Goal: Communication & Community: Answer question/provide support

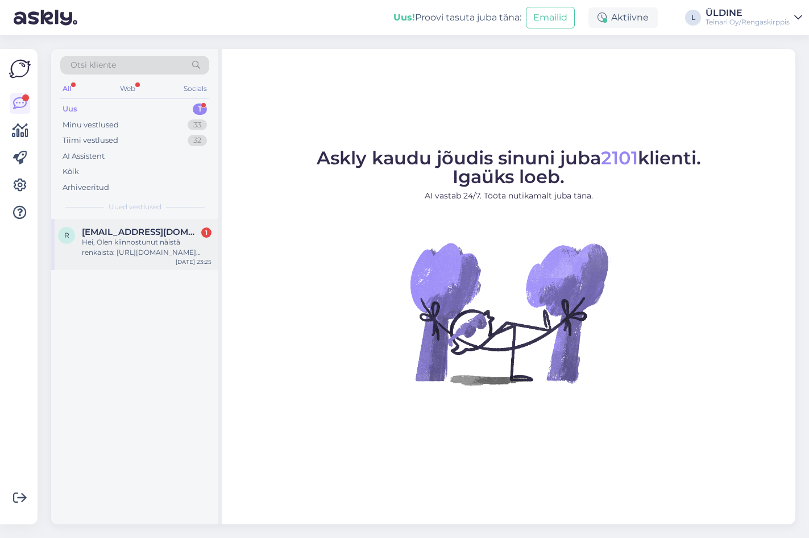
click at [127, 246] on div "Hei, Olen kiinnostunut näistä renkaista: [URL][DOMAIN_NAME] Mitä näihin kustant…" at bounding box center [147, 247] width 130 height 20
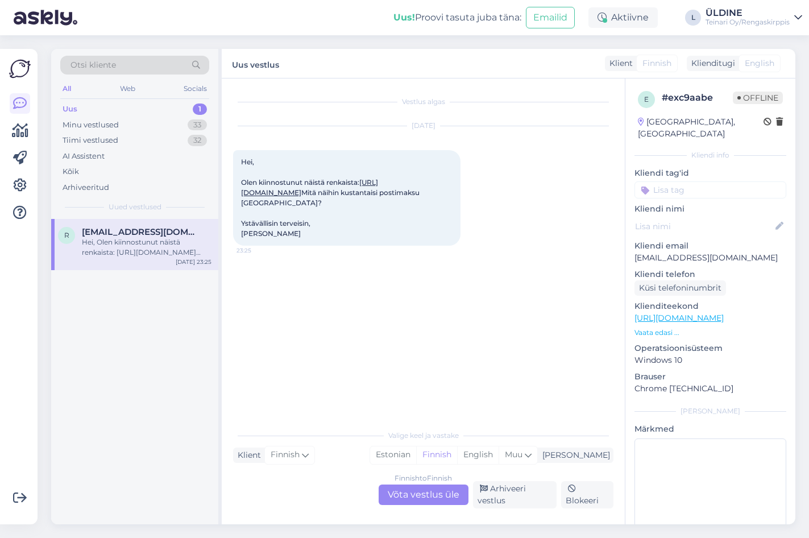
click at [311, 197] on link "[URL][DOMAIN_NAME]" at bounding box center [309, 187] width 137 height 19
click at [432, 500] on div "Finnish to Finnish Võta vestlus üle" at bounding box center [424, 495] width 90 height 20
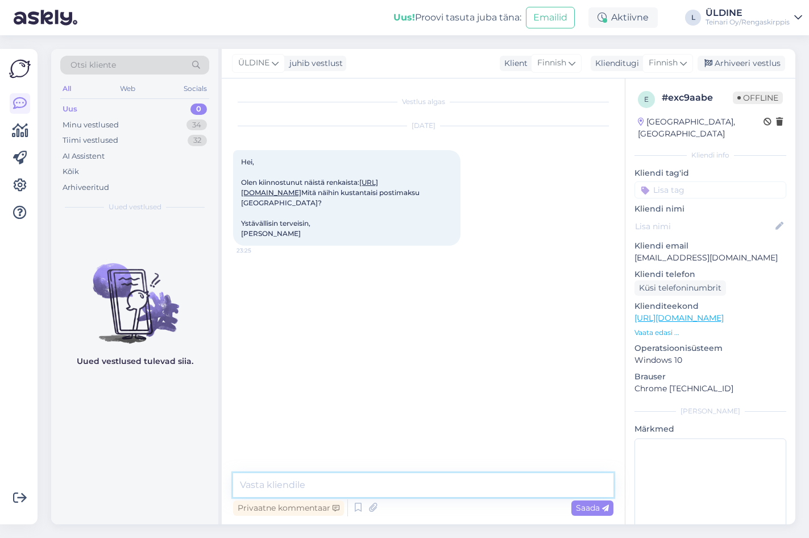
click at [278, 487] on textarea at bounding box center [423, 485] width 380 height 24
type textarea "Moi. Rahti 4-lle rengalle on 40€"
click at [591, 510] on span "Saada" at bounding box center [592, 508] width 33 height 10
click at [367, 485] on textarea at bounding box center [423, 485] width 380 height 24
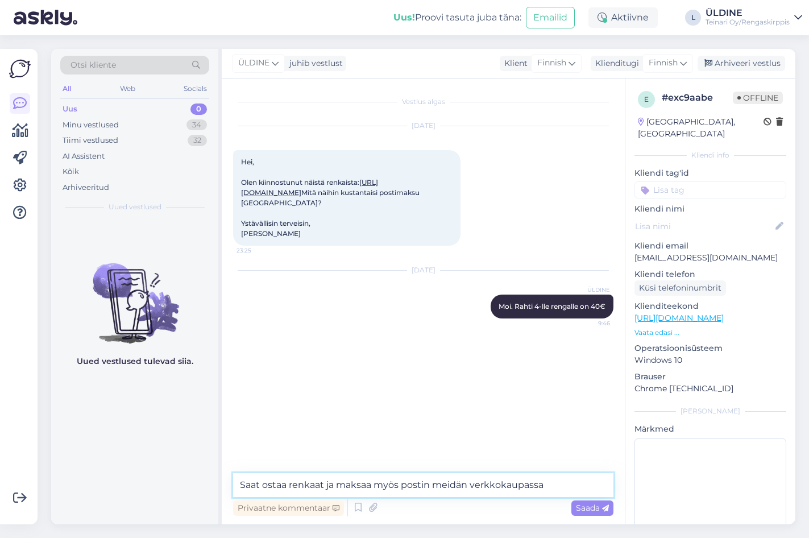
type textarea "Saat ostaa renkaat ja maksaa myös postin meidän verkkokaupassa."
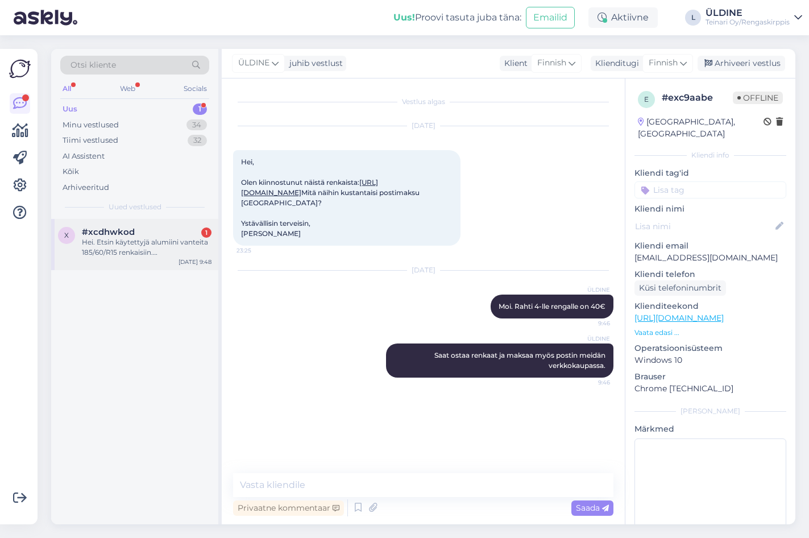
click at [140, 237] on div "#xcdhwkod 1" at bounding box center [147, 232] width 130 height 10
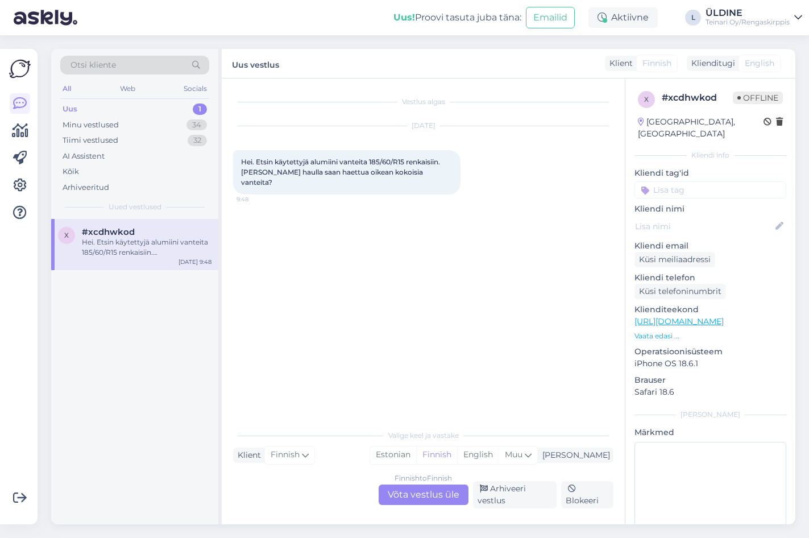
click at [446, 494] on div "Finnish to Finnish Võta vestlus üle" at bounding box center [424, 495] width 90 height 20
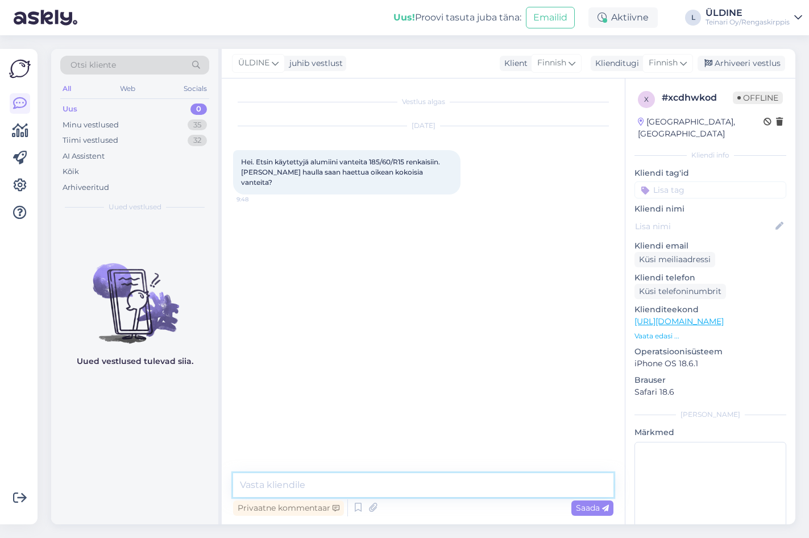
drag, startPoint x: 319, startPoint y: 482, endPoint x: 387, endPoint y: 439, distance: 80.8
click at [319, 482] on textarea at bounding box center [423, 485] width 380 height 24
type textarea "Moi. Tarvitsen sinun auton rekkarin, sit voin lähetä sinulle tarvittavat tiedot"
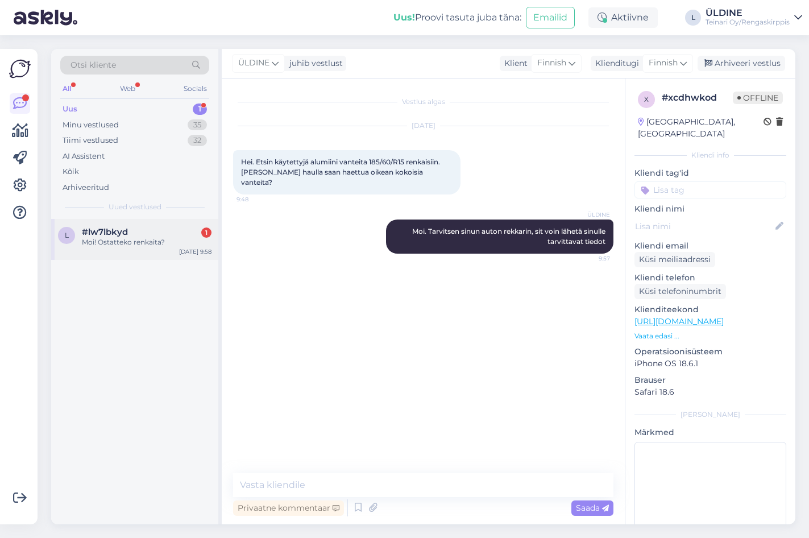
click at [123, 237] on span "#lw7lbkyd" at bounding box center [105, 232] width 46 height 10
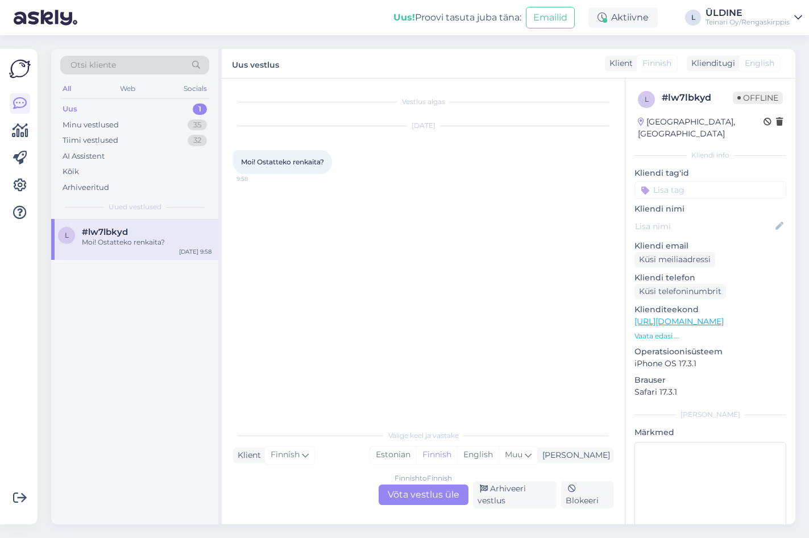
click at [421, 500] on div "Finnish to Finnish Võta vestlus üle" at bounding box center [424, 495] width 90 height 20
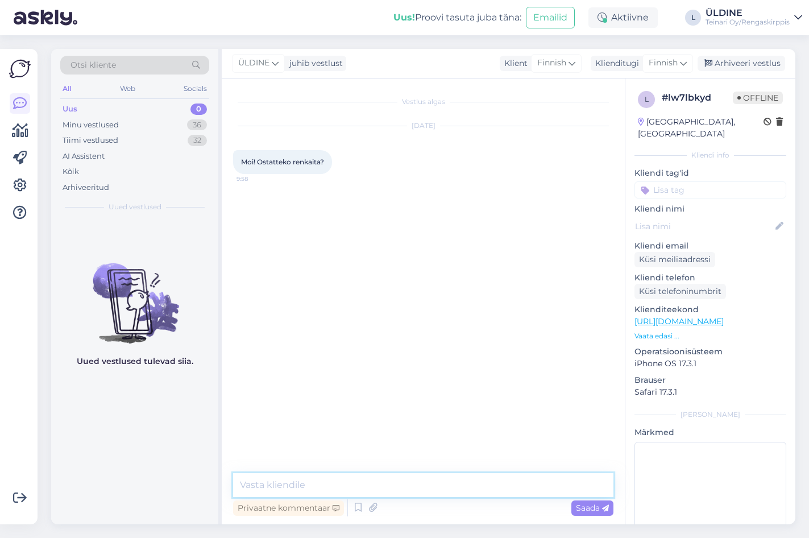
click at [419, 486] on textarea at bounding box center [423, 485] width 380 height 24
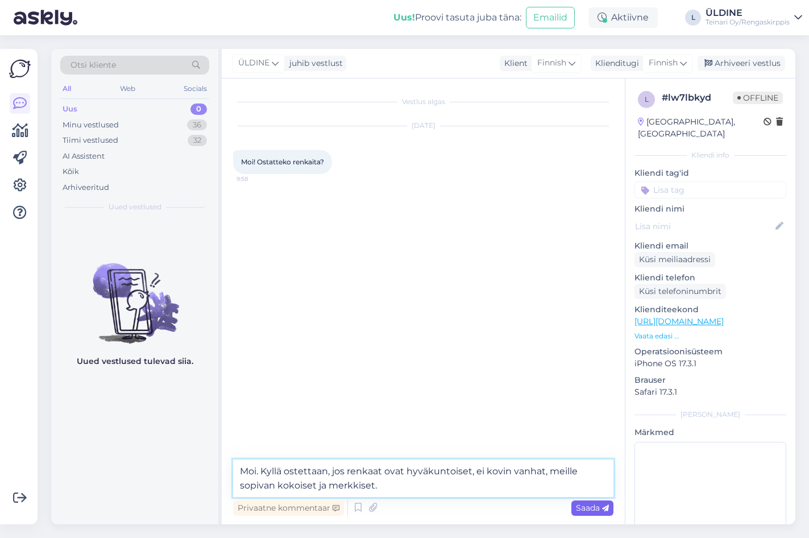
type textarea "Moi. Kyllä ostettaan, jos renkaat ovat hyväkuntoiset, ei kovin vanhat, meille s…"
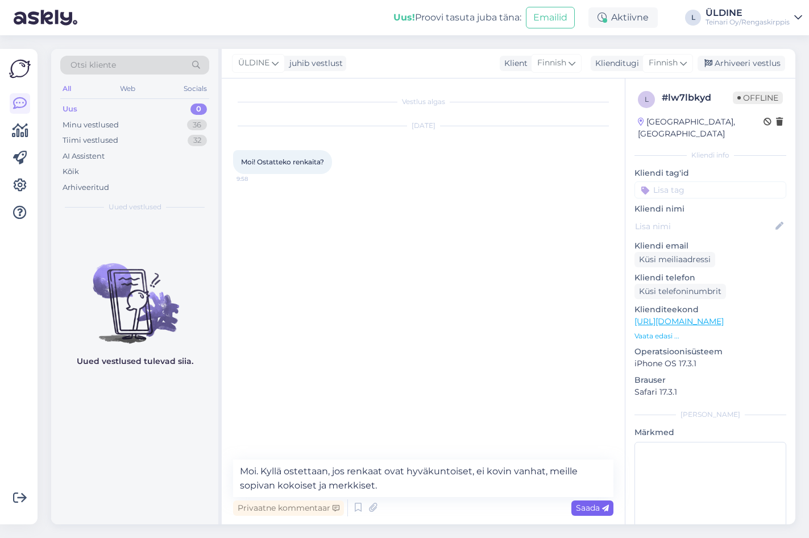
click at [594, 506] on span "Saada" at bounding box center [592, 508] width 33 height 10
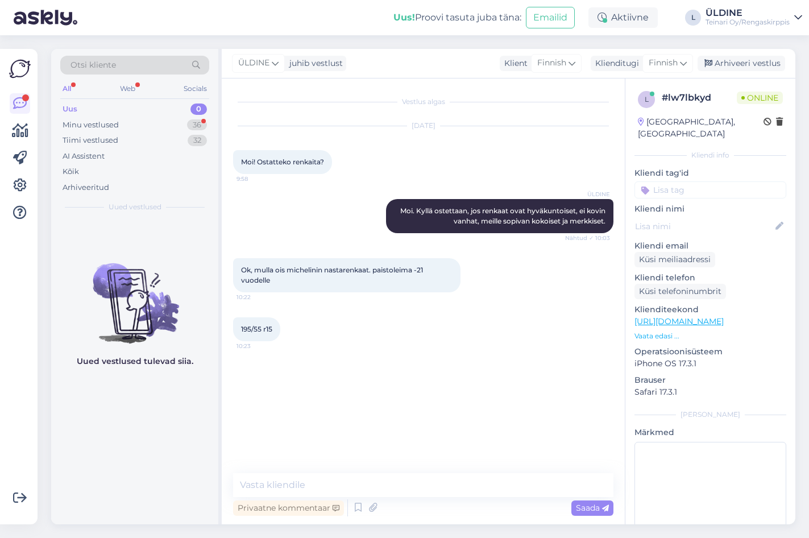
click at [326, 471] on div "Vestlus algas [DATE] Moi! Ostatteko renkaita? 9:58 ÜLDINE Moi. Kyllä ostettaan,…" at bounding box center [423, 301] width 403 height 446
click at [330, 482] on textarea at bounding box center [423, 485] width 380 height 24
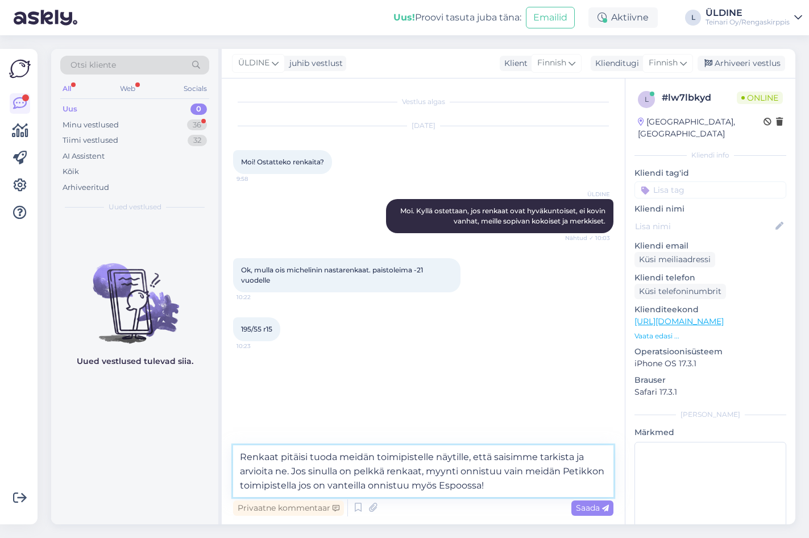
drag, startPoint x: 292, startPoint y: 476, endPoint x: 307, endPoint y: 477, distance: 14.8
click at [295, 477] on textarea "Renkaat pitäisi tuoda meidän toimipistelle näytille, että saisimme tarkista ja …" at bounding box center [423, 471] width 380 height 52
click at [290, 472] on textarea "Renkaat pitäisi tuoda meidän toimipistelle näytille, että saisimme tarkista ja …" at bounding box center [423, 471] width 380 height 52
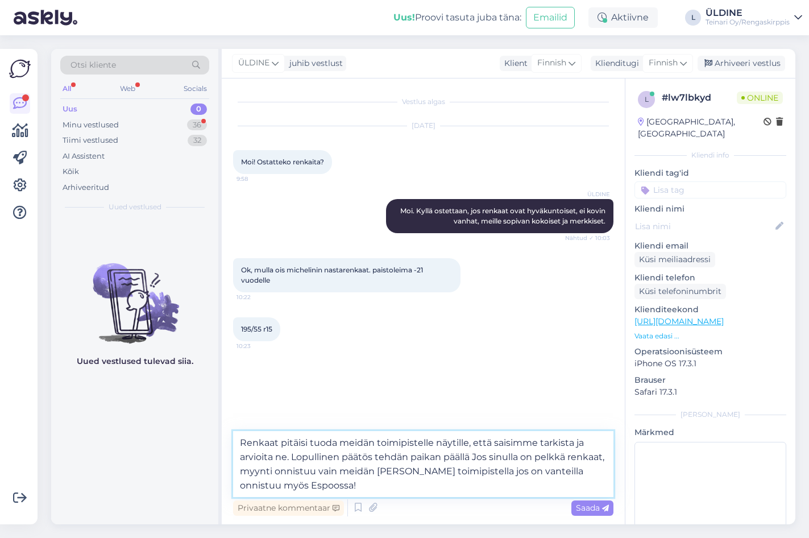
click at [343, 458] on textarea "Renkaat pitäisi tuoda meidän toimipistelle näytille, että saisimme tarkista ja …" at bounding box center [423, 464] width 380 height 66
type textarea "Renkaat pitäisi tuoda meidän toimipistelle näytille, että saisimme tarkista ja …"
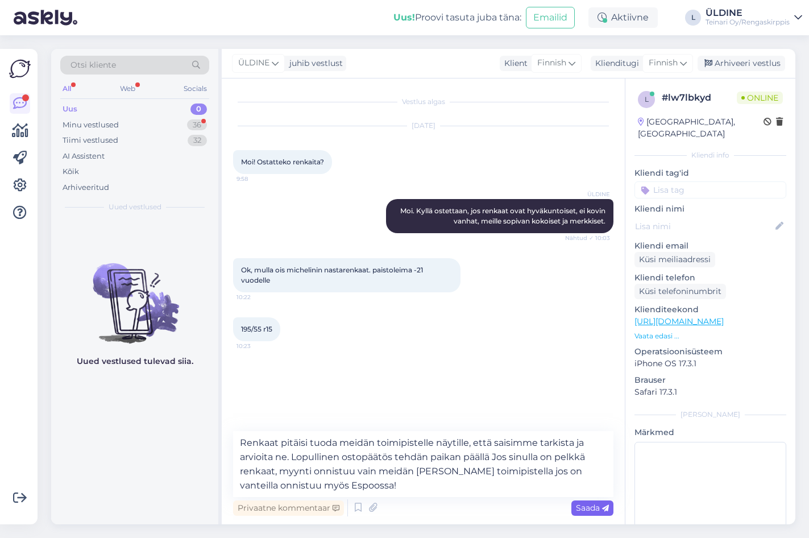
click at [595, 514] on div "Saada" at bounding box center [593, 507] width 42 height 15
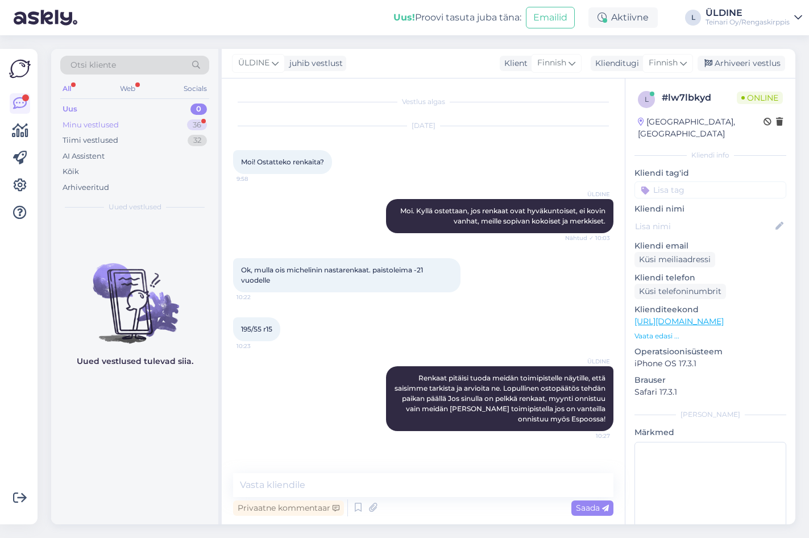
click at [93, 125] on div "Minu vestlused" at bounding box center [91, 124] width 56 height 11
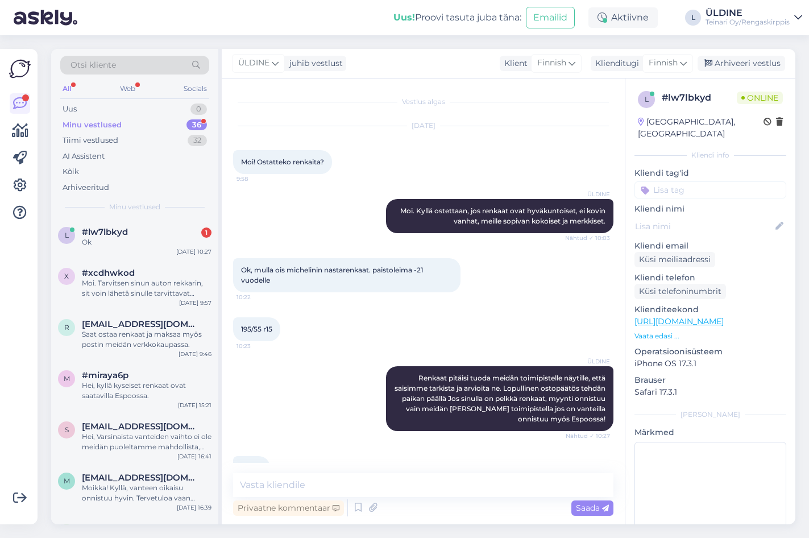
scroll to position [30, 0]
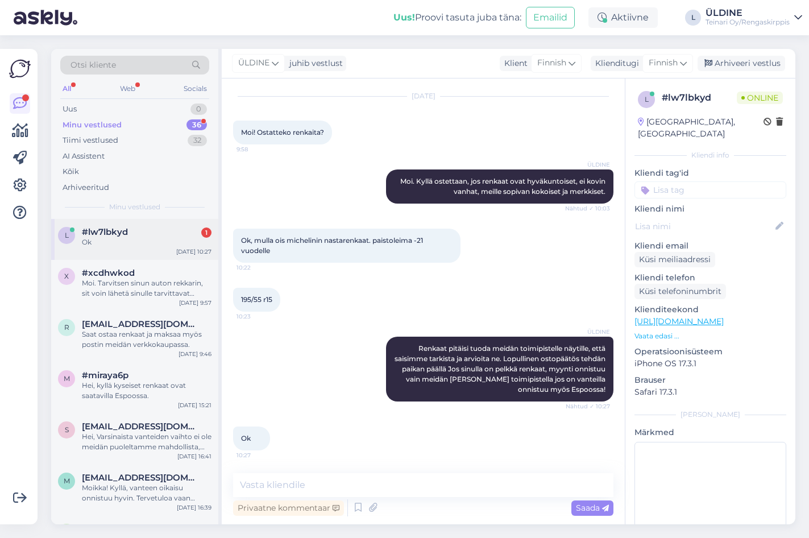
drag, startPoint x: 110, startPoint y: 239, endPoint x: 140, endPoint y: 246, distance: 30.8
click at [110, 239] on div "Ok" at bounding box center [147, 242] width 130 height 10
click at [357, 486] on textarea at bounding box center [423, 485] width 380 height 24
click at [558, 123] on div "[DATE] Moi! Ostatteko renkaita? 9:58" at bounding box center [423, 120] width 380 height 73
drag, startPoint x: 68, startPoint y: 108, endPoint x: 94, endPoint y: 111, distance: 26.4
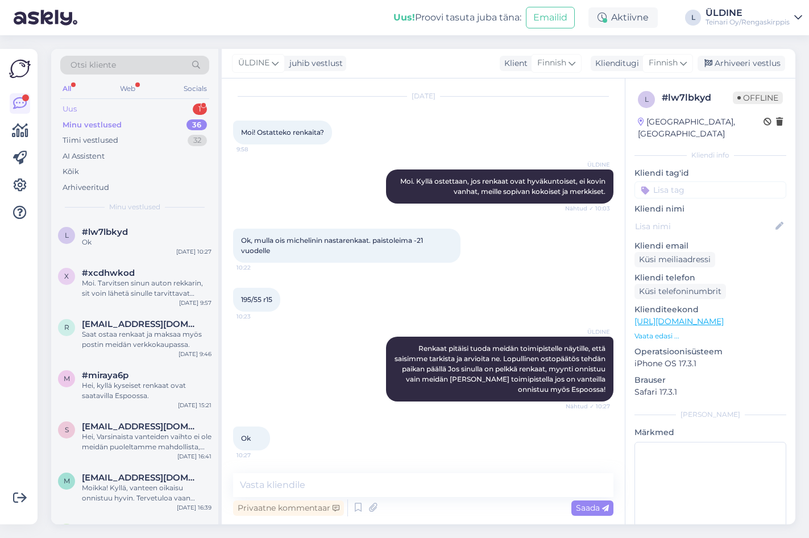
click at [68, 108] on div "Uus" at bounding box center [70, 109] width 14 height 11
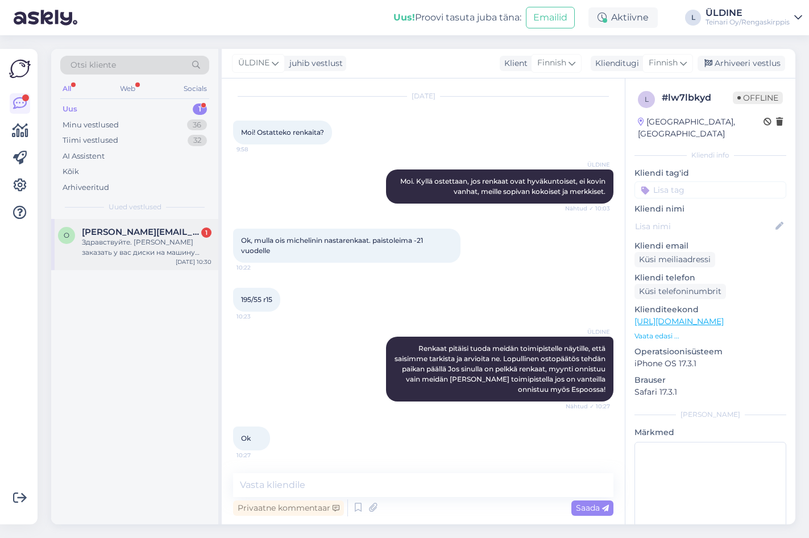
click at [159, 238] on div "Здравствуйте. [PERSON_NAME] заказать у вас диски на машину [PERSON_NAME] пожалу…" at bounding box center [147, 247] width 130 height 20
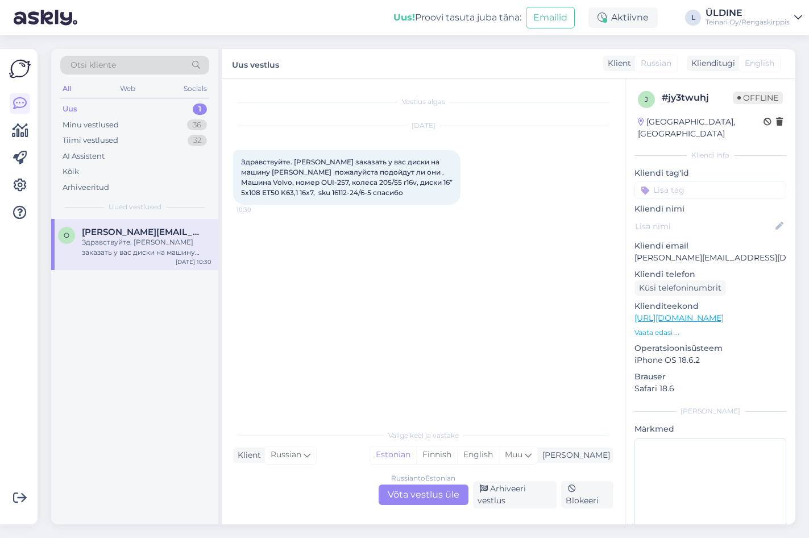
click at [771, 62] on span "English" at bounding box center [760, 63] width 30 height 12
click at [419, 500] on div "Russian to Estonian Võta vestlus üle" at bounding box center [424, 495] width 90 height 20
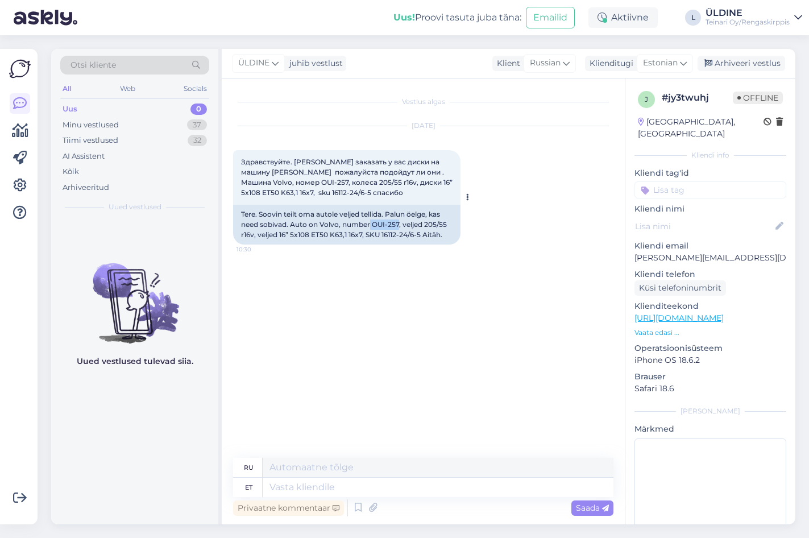
drag, startPoint x: 371, startPoint y: 222, endPoint x: 399, endPoint y: 222, distance: 28.4
click at [399, 222] on div "Tere. Soovin teilt oma autole veljed tellida. Palun öelge, kas need sobivad. Au…" at bounding box center [346, 225] width 227 height 40
copy div "OUI-257"
drag, startPoint x: 425, startPoint y: 292, endPoint x: 441, endPoint y: 284, distance: 17.8
click at [425, 291] on div "Vestlus algas [DATE] Здравствуйте. [PERSON_NAME] заказать у вас диски на машину…" at bounding box center [428, 269] width 391 height 358
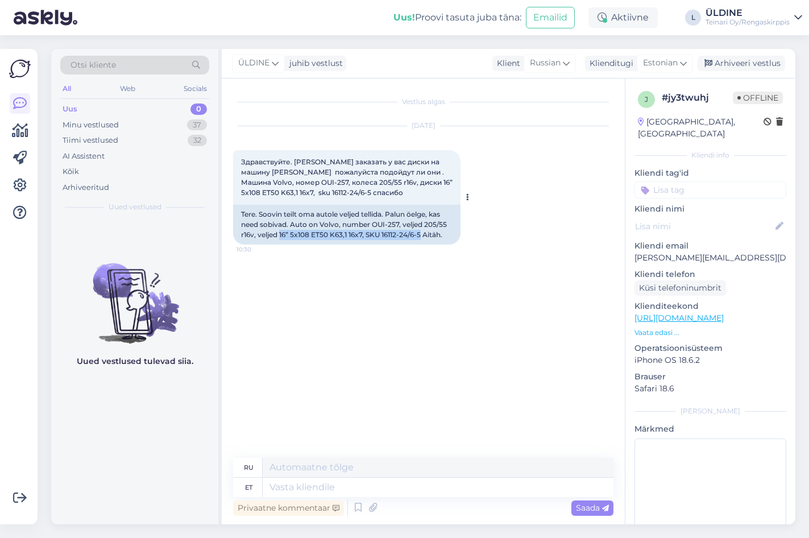
drag, startPoint x: 279, startPoint y: 233, endPoint x: 424, endPoint y: 235, distance: 144.5
click at [424, 235] on div "Tere. Soovin teilt oma autole veljed tellida. Palun öelge, kas need sobivad. Au…" at bounding box center [346, 225] width 227 height 40
drag, startPoint x: 424, startPoint y: 235, endPoint x: 417, endPoint y: 234, distance: 6.3
copy div "16” 5x108 ET50 K63,1 16x7, SKU 16112-24/6-5"
click at [432, 305] on div "Vestlus algas [DATE] Здравствуйте. [PERSON_NAME] заказать у вас диски на машину…" at bounding box center [428, 269] width 391 height 358
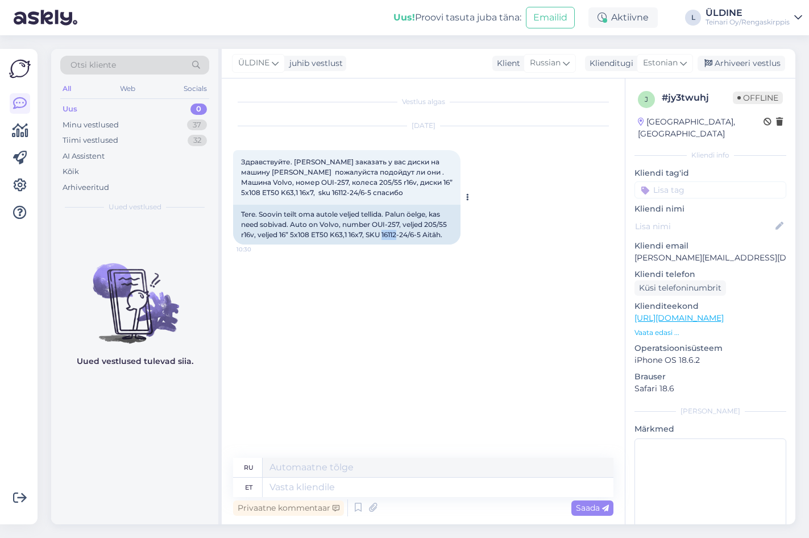
drag, startPoint x: 384, startPoint y: 234, endPoint x: 400, endPoint y: 234, distance: 15.4
click at [400, 234] on div "Tere. Soovin teilt oma autole veljed tellida. Palun öelge, kas need sobivad. Au…" at bounding box center [346, 225] width 227 height 40
click at [309, 490] on textarea at bounding box center [438, 487] width 351 height 19
type textarea "Tere."
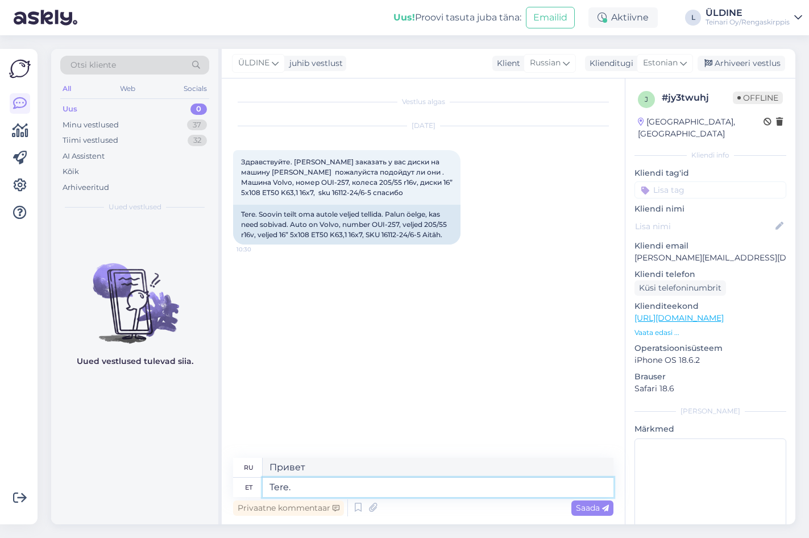
type textarea "Привет."
type textarea "Tere. [GEOGRAPHIC_DATA]"
type textarea "Привет. Да."
type textarea "Tere. [GEOGRAPHIC_DATA]-"
type textarea "Привет. Да-"
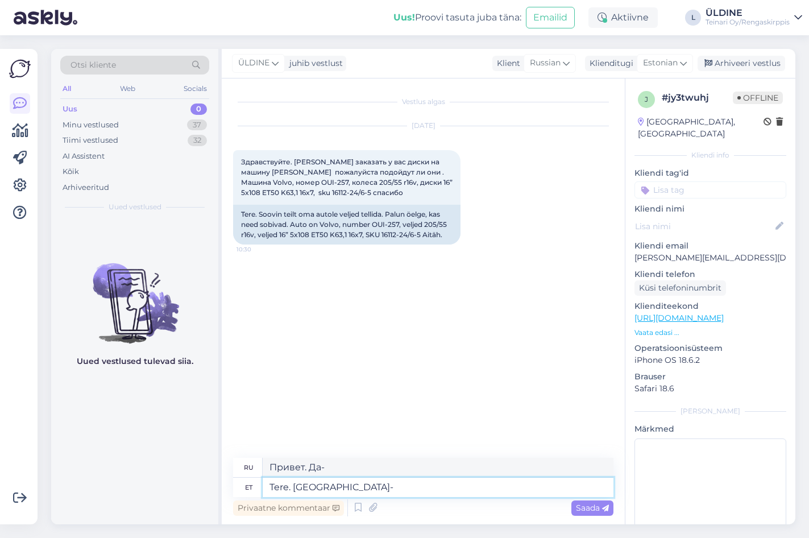
type textarea "Tere. Jah-s"
type textarea "Здравствуйте. Да."
type textarea "Tere. Jah-sobivad"
type textarea "Здравствуйте. Да, подходят."
type textarea "Tere. Jah-sobivad kyll"
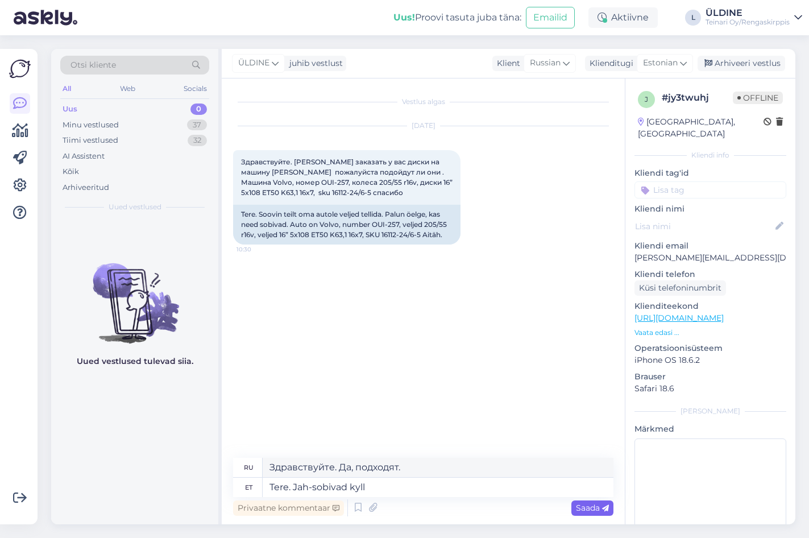
click at [580, 508] on span "Saada" at bounding box center [592, 508] width 33 height 10
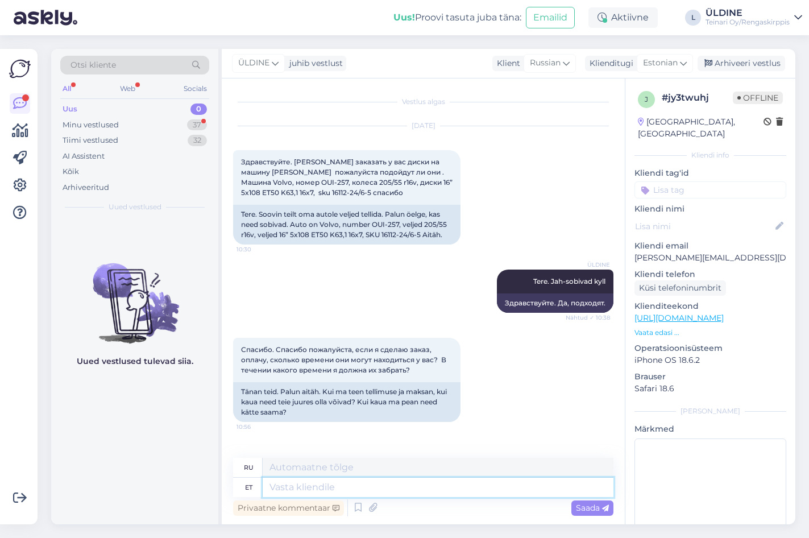
click at [316, 490] on textarea at bounding box center [438, 487] width 351 height 19
type textarea "Tellimust"
type textarea "О заказе"
type textarea "Tellimust säili"
type textarea "Подписаться"
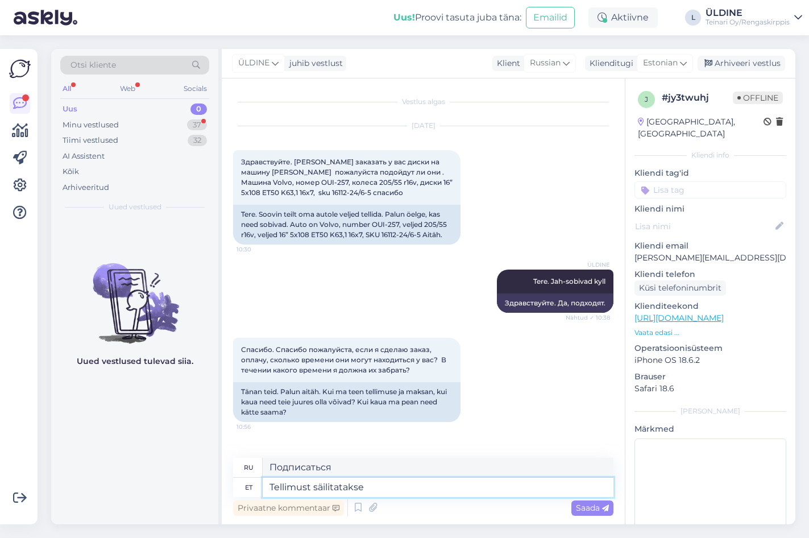
type textarea "Tellimust säilitatakse"
type textarea "Порядок поддерживается"
type textarea "Tellimust säilitatakse meil m"
type textarea "Ваш заказ будет сохранен нами."
type textarea "Tellimust säilitatakse meil mksimaalselt"
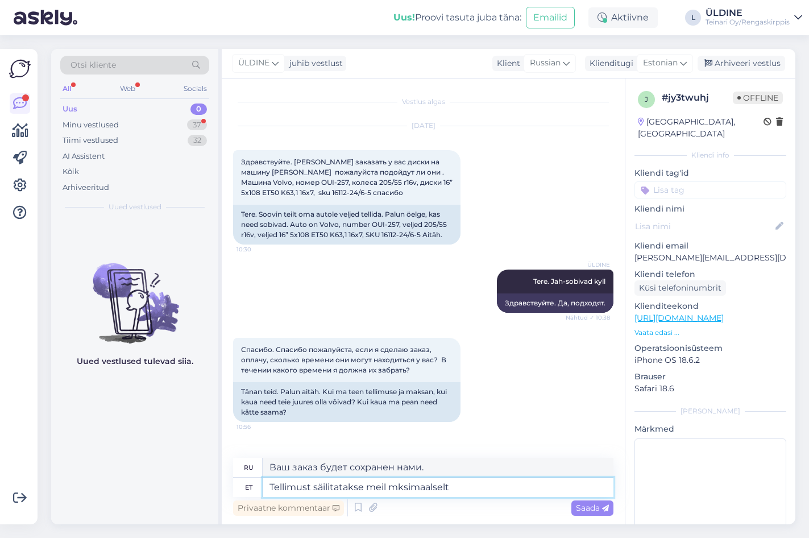
type textarea "Мы сохраним ваш заказ как можно дольше."
type textarea "Tellimust säilitatakse meil mksimaalselt 2"
type textarea "Мы будем хранить ваш заказ максимум 2"
type textarea "Tellimust säilitatakse meil mksimaalselt 2 nädalat."
type textarea "Мы будем хранить ваш заказ максимум 2 недели."
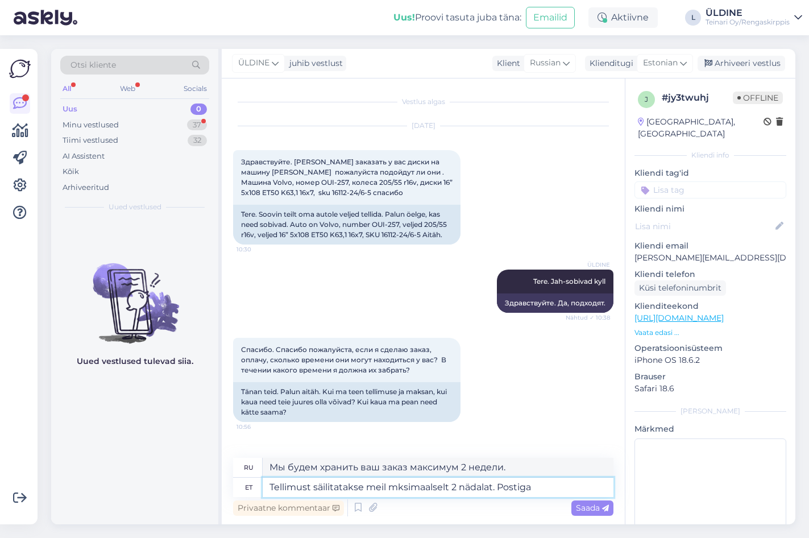
type textarea "Tellimust säilitatakse meil mksimaalselt 2 nädalat. Postiga t"
type textarea "Мы будем хранить ваш заказ максимум 2 недели. По почте"
type textarea "Tellimust säilitatakse meil mksimaalselt 2 nädalat. Postiga toimitades on"
type textarea "Мы будем хранить ваш заказ максимум 2 недели. Если вы отправите его по почте,"
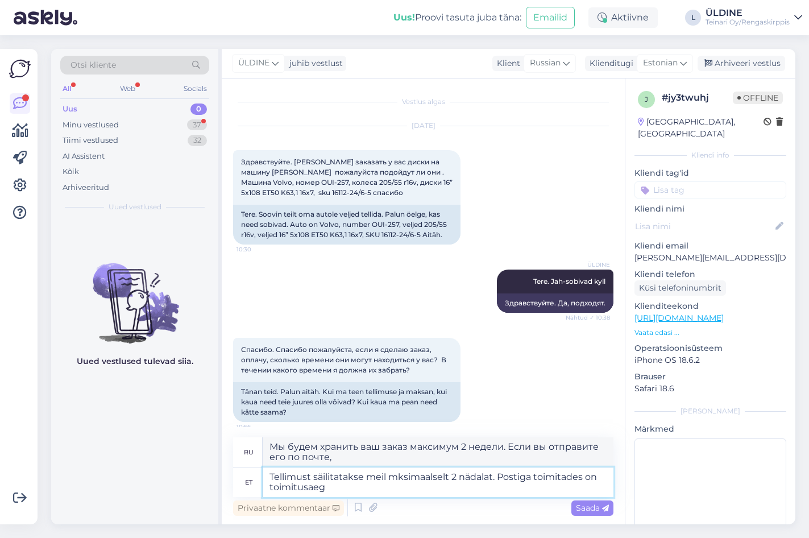
type textarea "Tellimust säilitatakse meil mksimaalselt 2 nädalat. Postiga toimitades on toimi…"
type textarea "Мы будем хранить ваш заказ максимум 2 недели. Если вы отправите его по почте, с…"
type textarea "Tellimust säilitatakse meil mksimaalselt 2 nädalat. Postiga toimitades on toimi…"
type textarea "Мы храним ваш заказ максимум 2 недели. Если вы отправляете его по почте, срок д…"
type textarea "Tellimust säilitatakse meil mksimaalselt 2 nädalat. Postiga toimitades on toimi…"
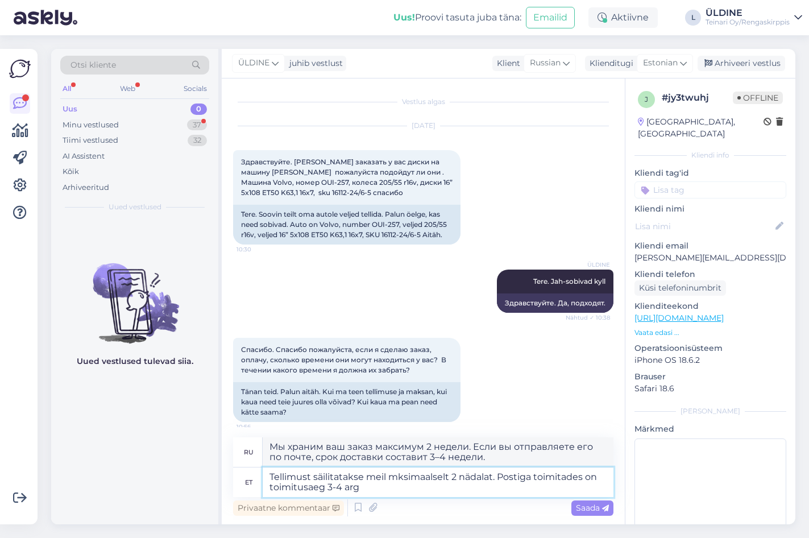
type textarea "Мы будем хранить ваш заказ максимум 2 недели. При отправке по почте срок достав…"
type textarea "Tellimust säilitatakse meil mksimaalselt 2 nädalat. Postiga toimitades on toimi…"
type textarea "Мы будем хранить ваш заказ максимум 2 недели. Срок доставки по почте — 3–4 рабо…"
type textarea "Tellimust säilitatakse meil mksimaalselt 2 nädalat. Postiga toimitades on toimi…"
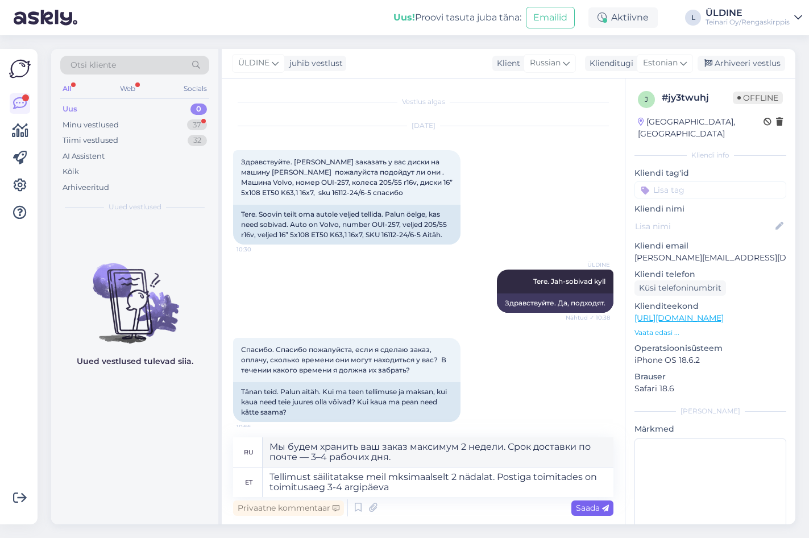
click at [590, 506] on span "Saada" at bounding box center [592, 508] width 33 height 10
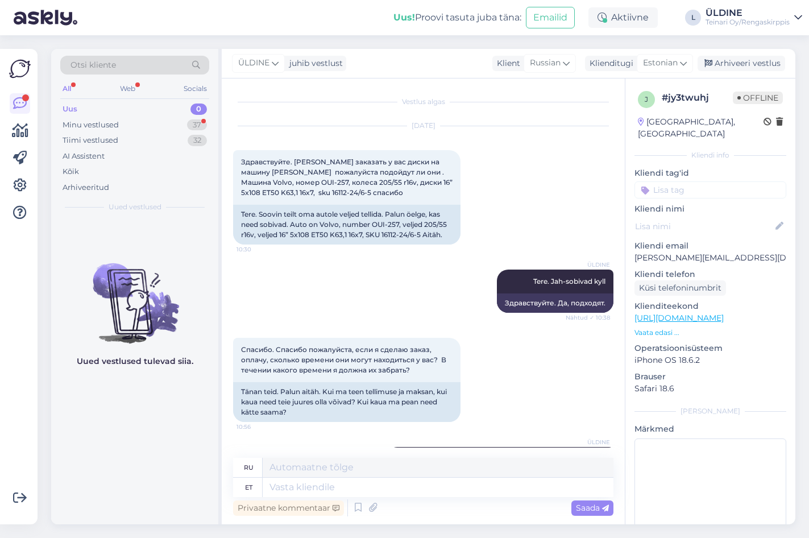
scroll to position [76, 0]
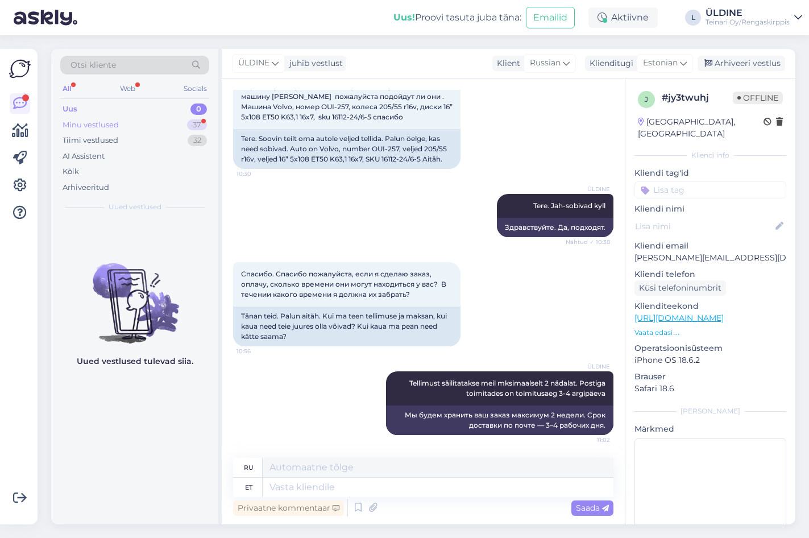
click at [102, 122] on div "Minu vestlused" at bounding box center [91, 124] width 56 height 11
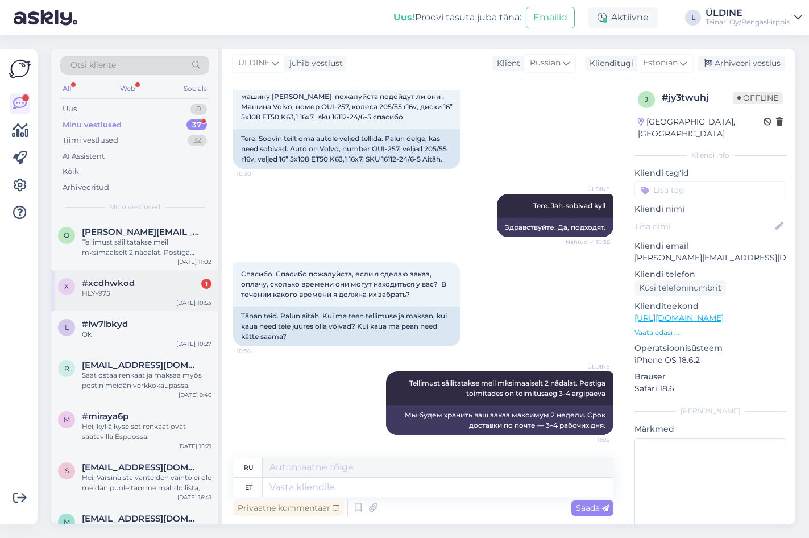
click at [119, 287] on span "#xcdhwkod" at bounding box center [108, 283] width 53 height 10
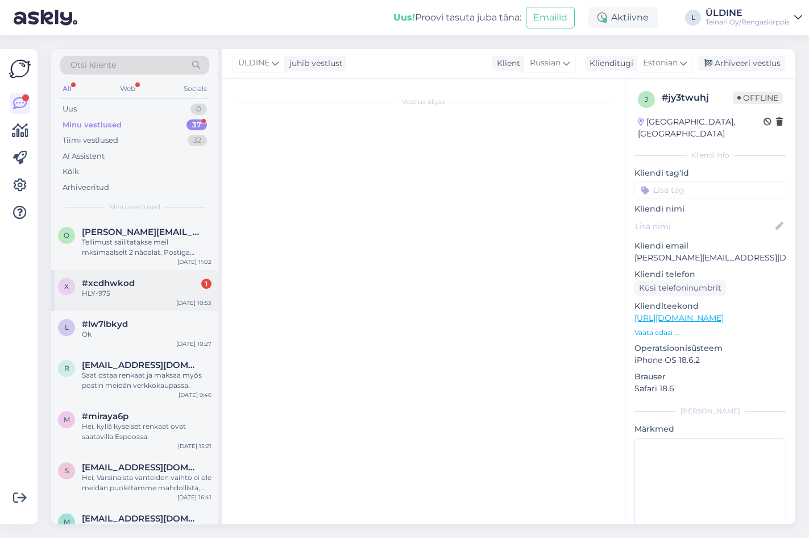
scroll to position [0, 0]
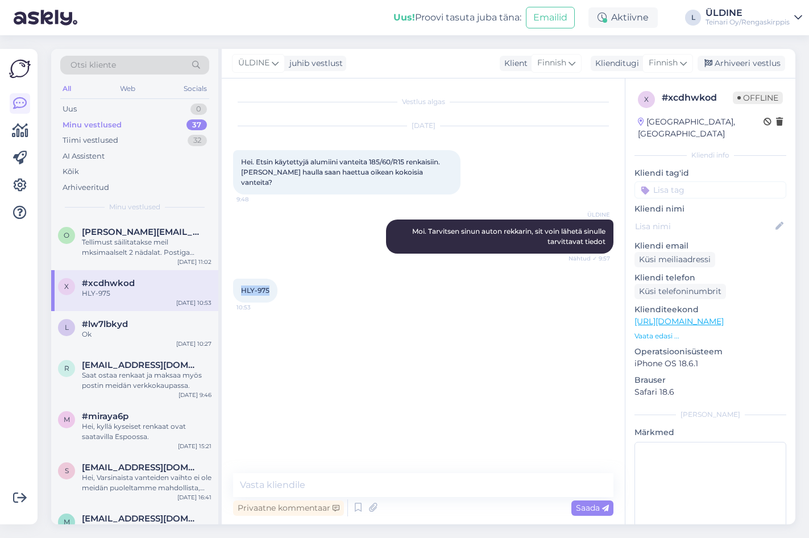
drag, startPoint x: 241, startPoint y: 279, endPoint x: 268, endPoint y: 278, distance: 27.3
click at [268, 286] on span "HLY-975" at bounding box center [255, 290] width 28 height 9
drag, startPoint x: 268, startPoint y: 278, endPoint x: 256, endPoint y: 279, distance: 12.0
copy span "HLY-975"
paste textarea "PCD: 4-100 Keskireikä 54,10 mm Offset/ET 45 mm"
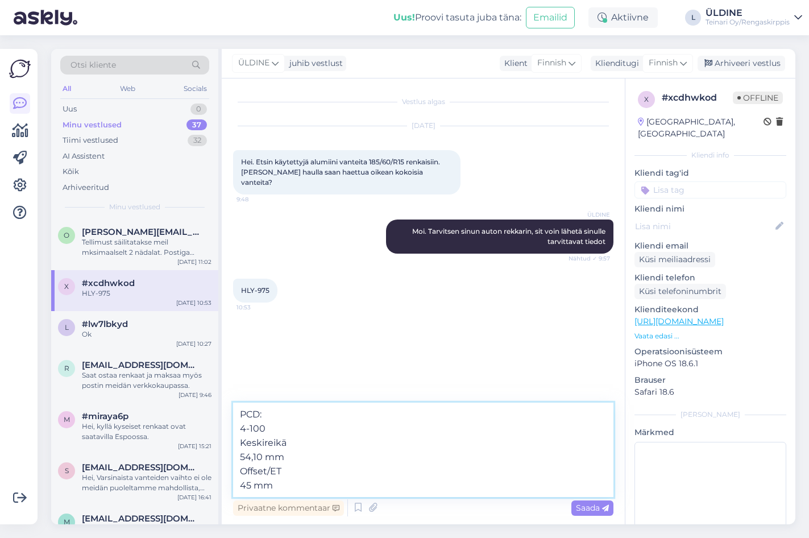
click at [241, 428] on textarea "PCD: 4-100 Keskireikä 54,10 mm Offset/ET 45 mm" at bounding box center [423, 450] width 380 height 94
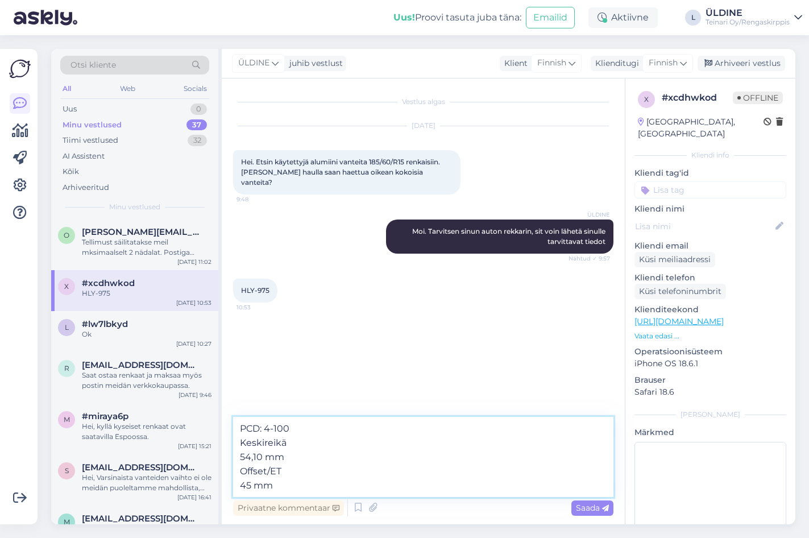
click at [240, 458] on textarea "PCD: 4-100 Keskireikä 54,10 mm Offset/ET 45 mm" at bounding box center [423, 457] width 380 height 80
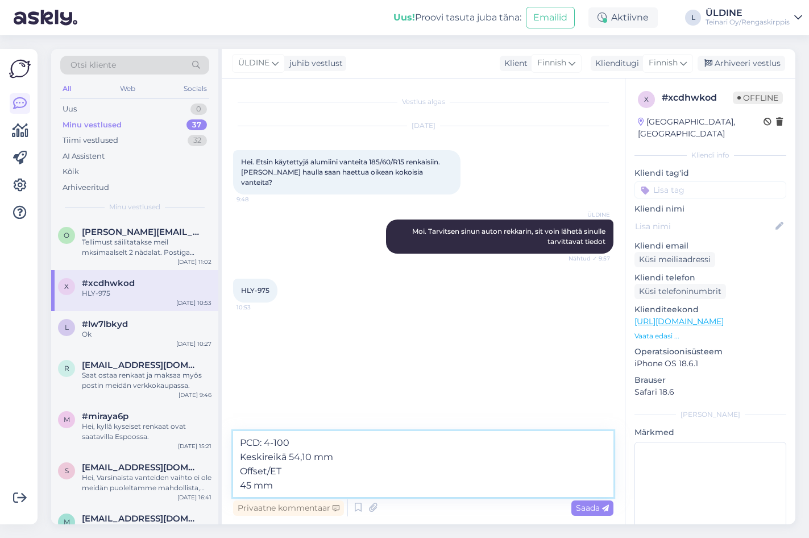
click at [243, 485] on textarea "PCD: 4-100 Keskireikä 54,10 mm Offset/ET 45 mm" at bounding box center [423, 464] width 380 height 66
click at [241, 487] on textarea "PCD: 4-100 Keskireikä 54,10 mm Offset/ET 45 mm" at bounding box center [423, 464] width 380 height 66
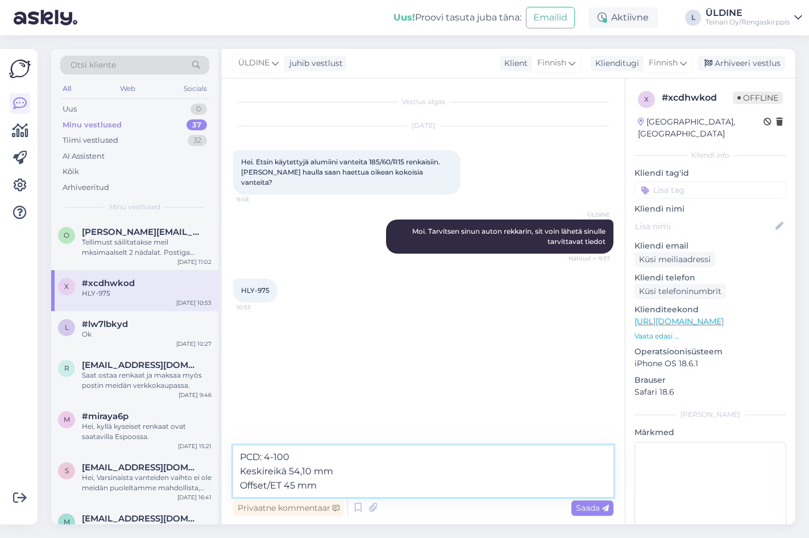
click at [259, 456] on textarea "PCD: 4-100 Keskireikä 54,10 mm Offset/ET 45 mm" at bounding box center [423, 471] width 380 height 52
type textarea "PCD(pulttijako): 4-100 Keskireikä 54,10 mm Offset/ET 45 mm"
click at [241, 457] on textarea "PCD(pulttijako): 4-100 Keskireikä 54,10 mm Offset/ET 45 mm" at bounding box center [423, 471] width 380 height 52
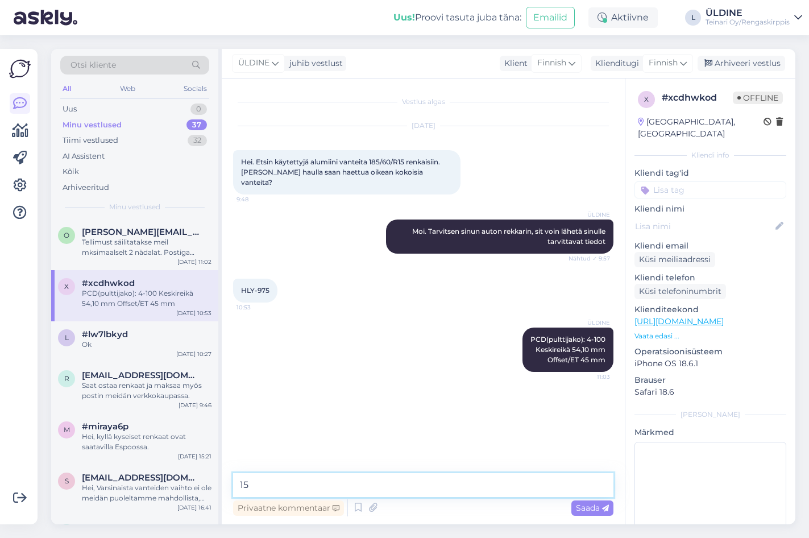
type textarea "1"
drag, startPoint x: 574, startPoint y: 332, endPoint x: 444, endPoint y: 359, distance: 132.5
click at [440, 359] on div "ÜLDINE PCD(pulttijako): 4-100 Keskireikä 54,10 mm Offset/ET 45 mm 11:03" at bounding box center [423, 349] width 380 height 69
click at [504, 346] on icon at bounding box center [503, 349] width 7 height 7
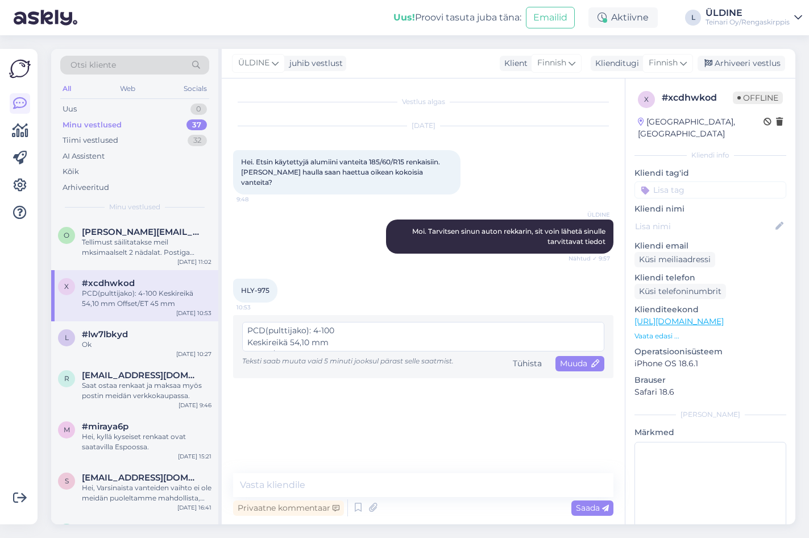
click at [249, 322] on textarea "PCD(pulttijako): 4-100 Keskireikä 54,10 mm Offset/ET 45 mm" at bounding box center [423, 337] width 362 height 30
type textarea "15" PCD(pulttijako): 4-100 Keskireikä 54,10 mm Offset/ET 45 mm"
click at [568, 358] on span "Muuda" at bounding box center [580, 363] width 40 height 10
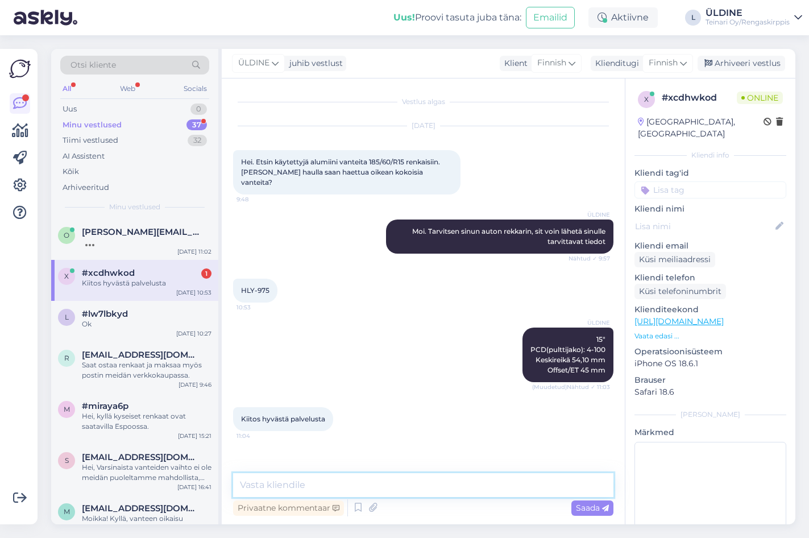
click at [292, 489] on textarea at bounding box center [423, 485] width 380 height 24
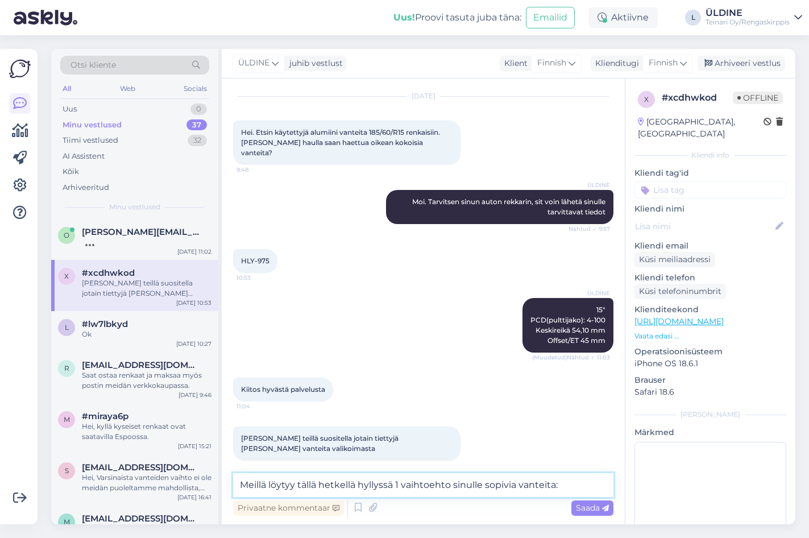
paste textarea "[URL][DOMAIN_NAME]"
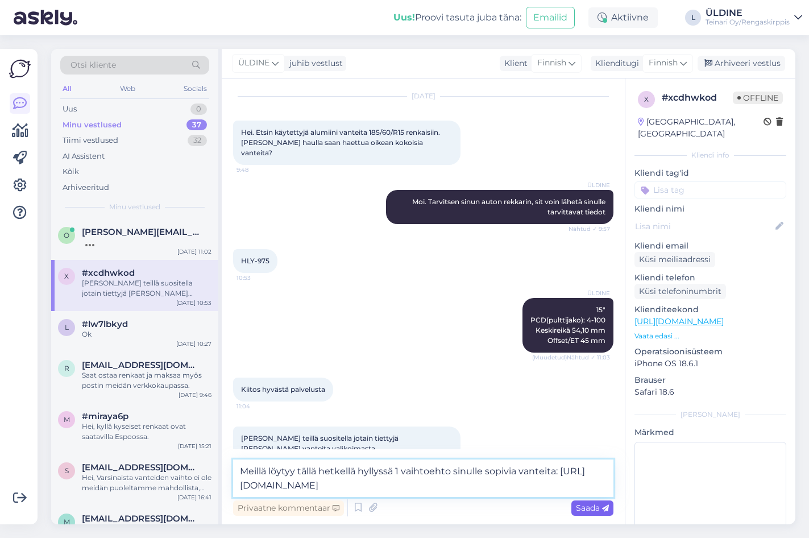
type textarea "Meillä löytyy tällä hetkellä hyllyssä 1 vaihtoehto sinulle sopivia vanteita: [U…"
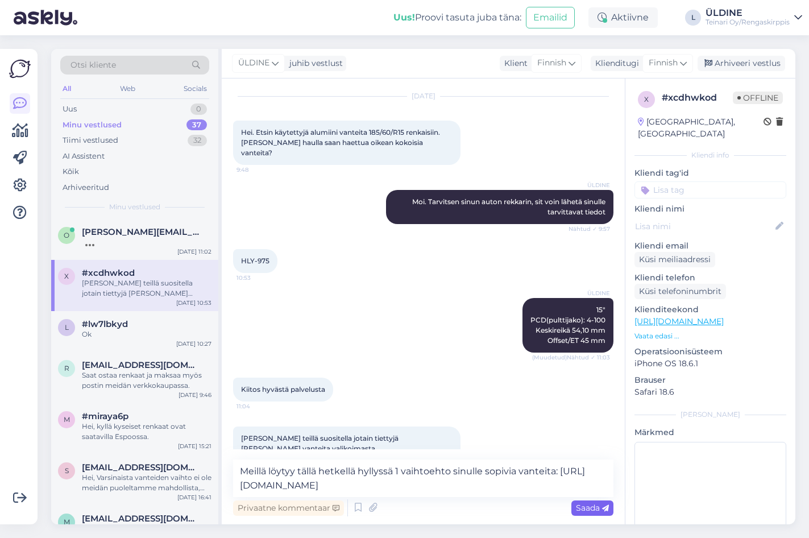
click at [590, 509] on span "Saada" at bounding box center [592, 508] width 33 height 10
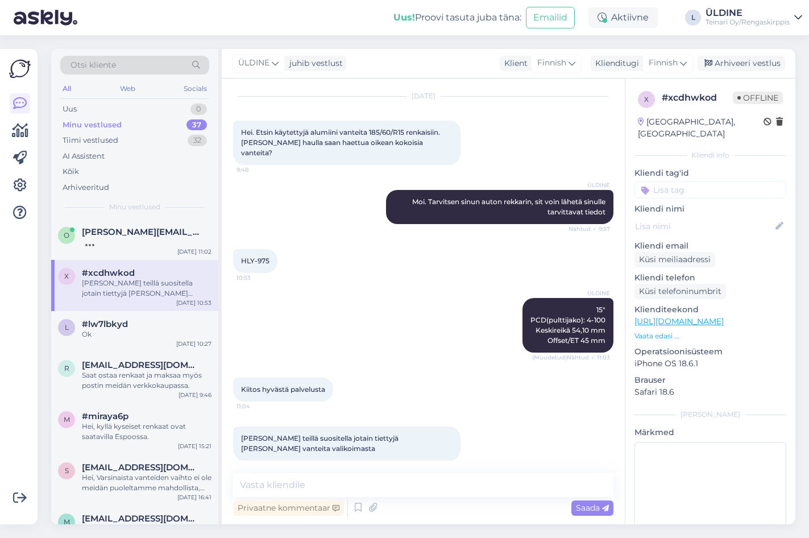
scroll to position [99, 0]
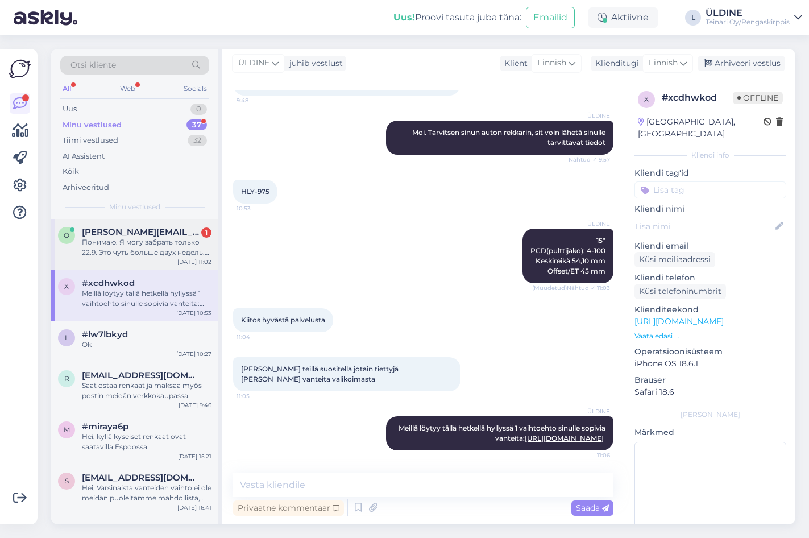
click at [130, 246] on div "Понимаю. Я могу забрать только 22.9. Это чуть больше двух недель. Возможно ли п…" at bounding box center [147, 247] width 130 height 20
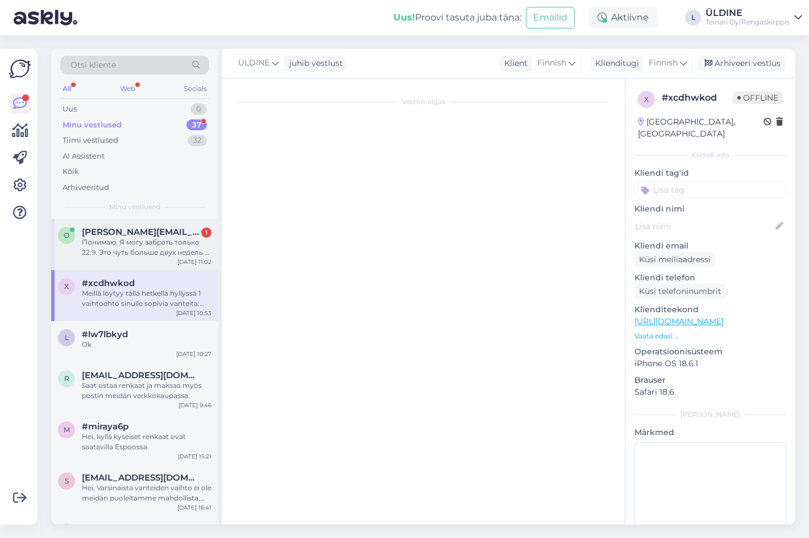
scroll to position [175, 0]
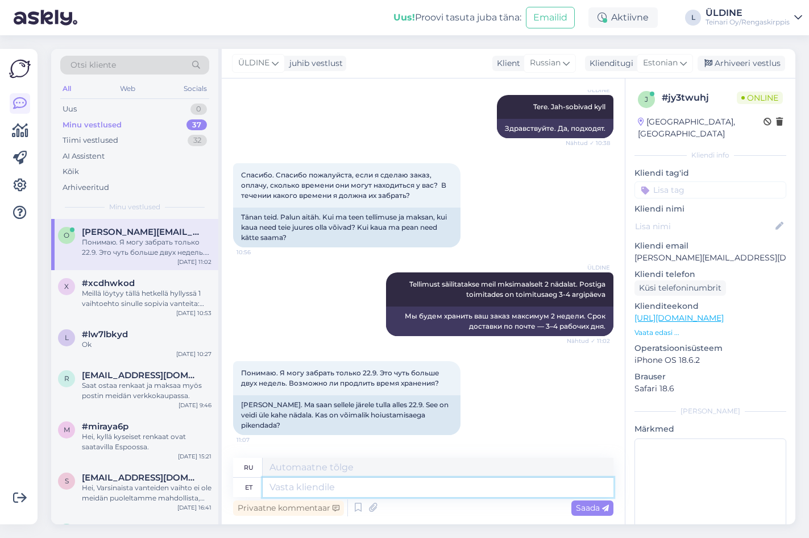
click at [329, 490] on textarea at bounding box center [438, 487] width 351 height 19
type textarea "Ikka s"
type textarea "Все еще"
type textarea "Ikka saab, p"
type textarea "Вы все еще можете,"
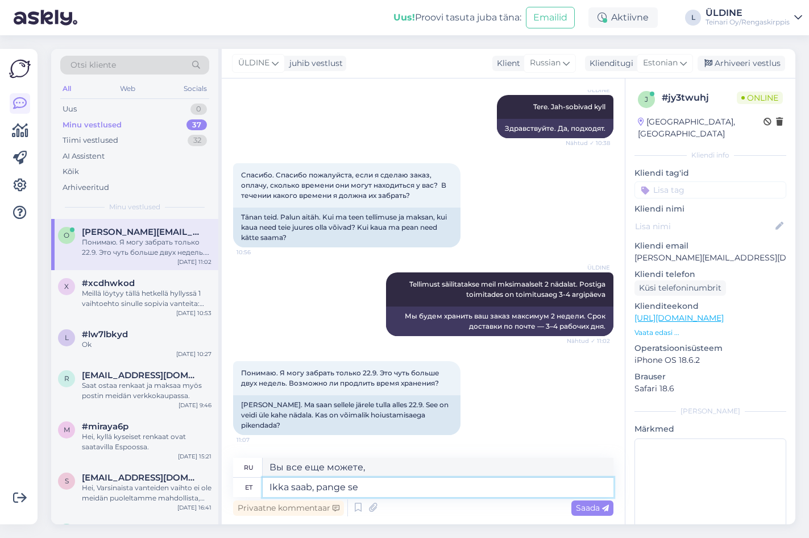
type textarea "Ikka saab, pange see"
type textarea "Вы все еще можете его поставить."
type textarea "Ikka saab, pange see"
type textarea "Вы все равно можете его надеть."
type textarea "Ikka saab, pange see palun k"
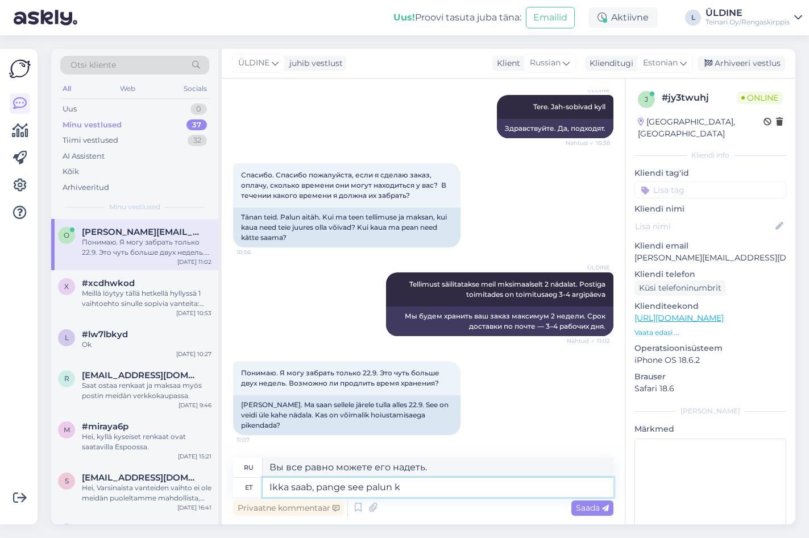
type textarea "Вы все еще можете это сделать, пожалуйста, наденьте его."
type textarea "Ikka saab, pange see palun kirja t"
type textarea "Это все еще возможно, пожалуйста, напишите."
type textarea "Ikka saab, pange see palun kirja tellimust t"
type textarea "Это все еще возможно, пожалуйста, внесите это в заказ."
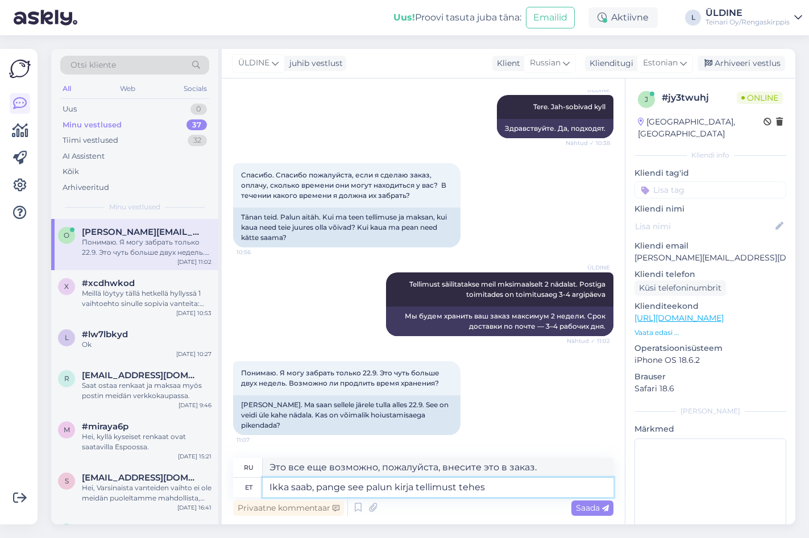
type textarea "Ikka saab, pange see palun kirja tellimust tehes l"
type textarea "Вы все еще можете это сделать, пожалуйста, укажите это при оформлении заказа."
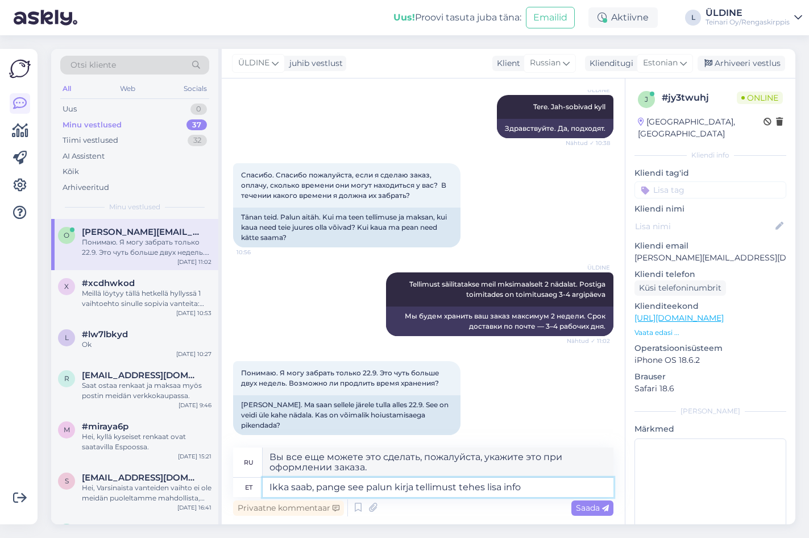
type textarea "Ikka saab, pange see palun kirja tellimust tehes lisa info"
type textarea "Вы всё ещё можете это сделать, пожалуйста, укажите это при оформлении заказа. П…"
type textarea "Ikka saab, pange see palun kirja tellimust tehes lisa info lahtrisse,"
type textarea "Вы все еще можете это сделать, пожалуйста, напишите об этом в поле дополнительн…"
type textarea "Ikka saab, pange see palun kirja tellimust tehes lisa info lahtrisse, et"
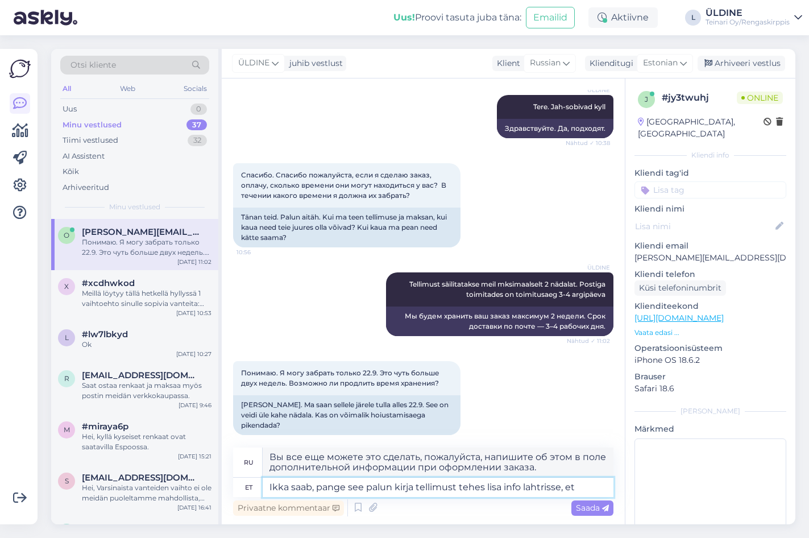
type textarea "Вы все еще можете это сделать, пожалуйста, напишите об этом в поле дополнительн…"
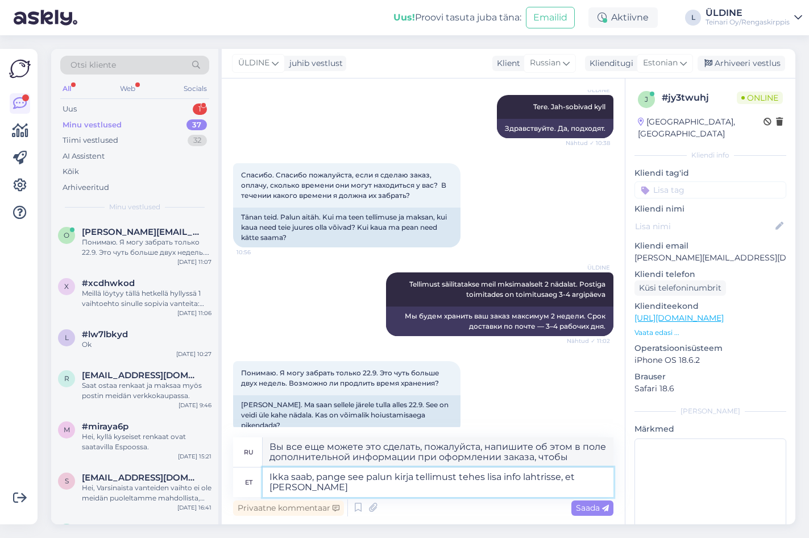
type textarea "Ikka saab, pange see palun kirja tellimust tehes lisa info lahtrisse, et [PERSO…"
type textarea "Вы все еще можете это сделать, пожалуйста, напишите об этом в поле дополнительн…"
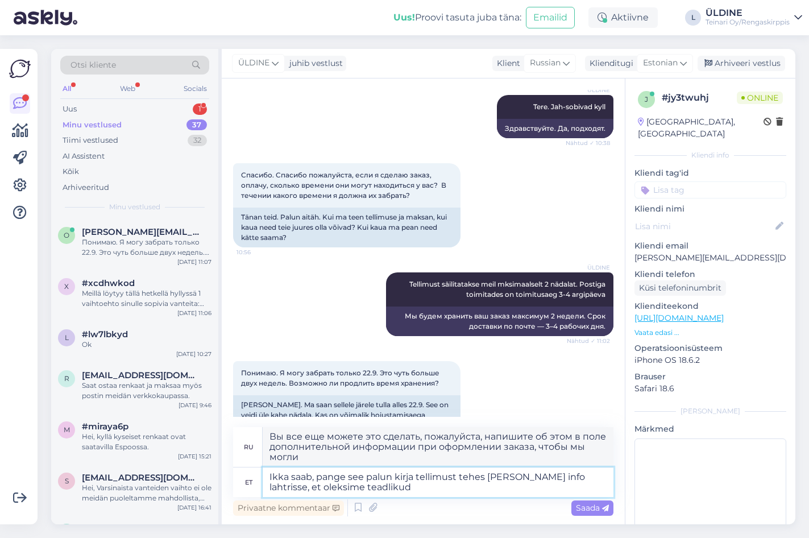
type textarea "Ikka saab, pange see palun kirja tellimust tehes [PERSON_NAME] info lahtrisse, …"
type textarea "Вы все еще можете это сделать, пожалуйста, напишите об этом в поле дополнительн…"
type textarea "Ikka saab, pange see palun kirja tellimust tehes lisa info lahtrisse, et oleksi…"
type textarea "Вы все еще можете это сделать, пожалуйста, напишите об этом в поле дополнительн…"
type textarea "Ikka saab, pange see palun kirja tellimust tehes lisa info lahtrisse, et oleksi…"
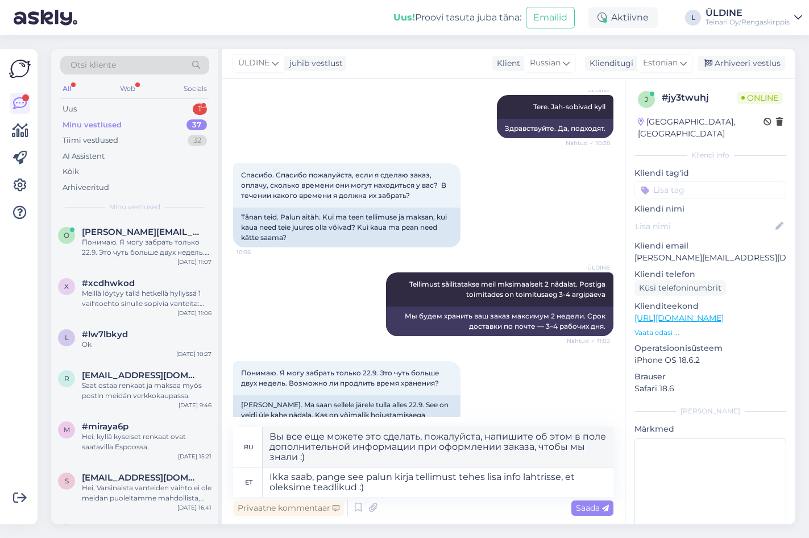
drag, startPoint x: 593, startPoint y: 510, endPoint x: 658, endPoint y: 514, distance: 65.5
click at [593, 510] on span "Saada" at bounding box center [592, 508] width 33 height 10
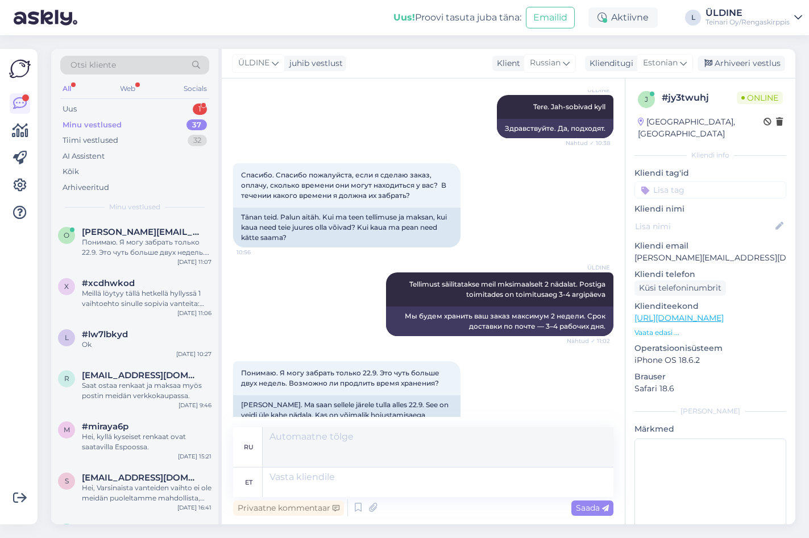
scroll to position [274, 0]
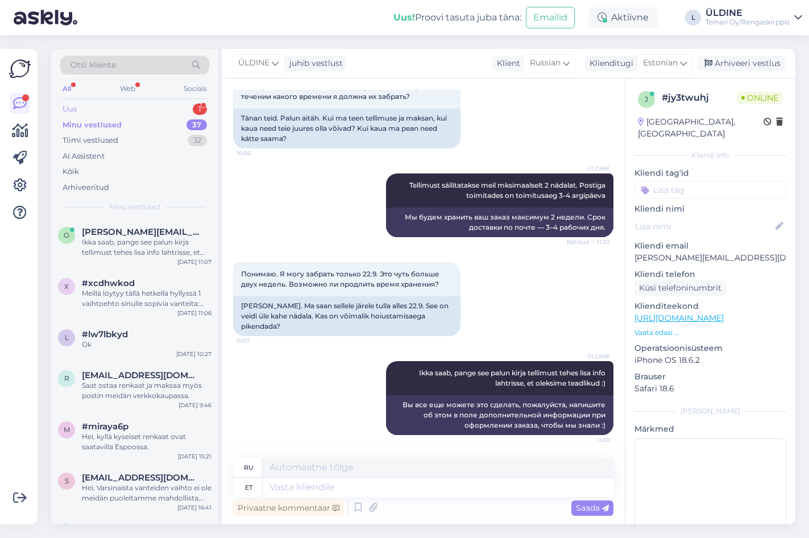
click at [73, 106] on div "Uus" at bounding box center [70, 109] width 14 height 11
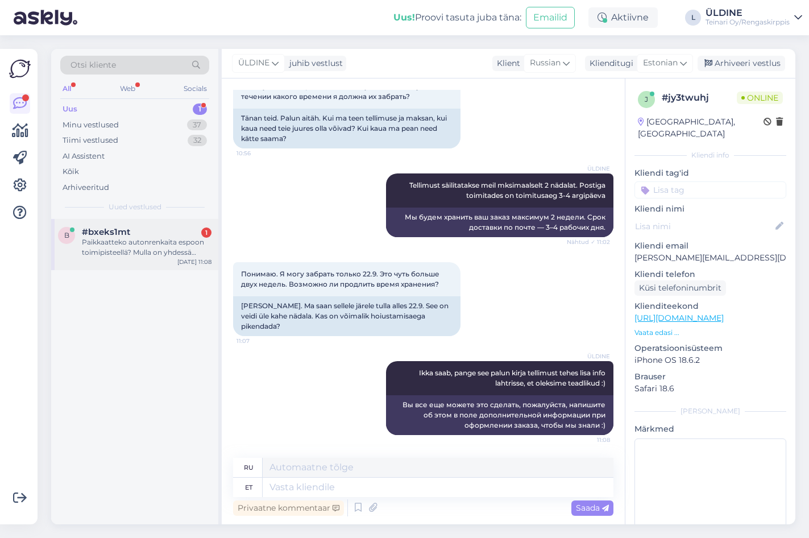
click at [148, 241] on div "Paikkaatteko autonrenkaita espoon toimipisteellä? Mulla on yhdessä renkaassa hi…" at bounding box center [147, 247] width 130 height 20
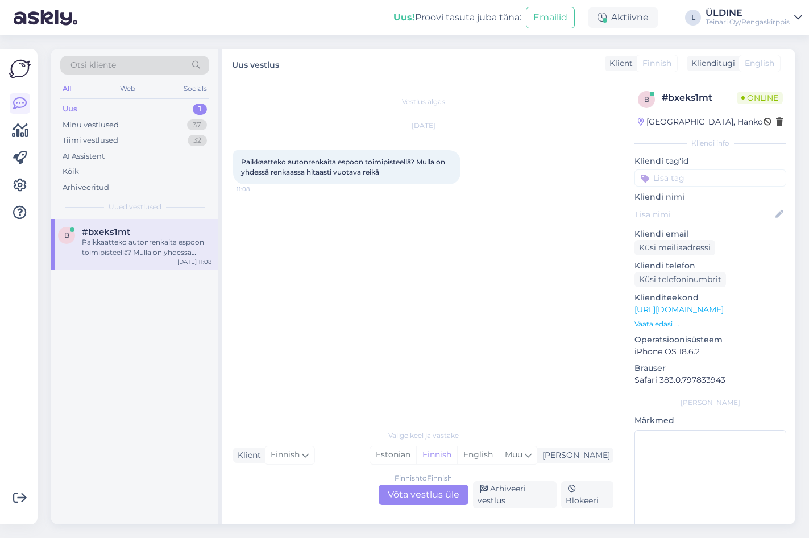
click at [436, 499] on div "Finnish to Finnish Võta vestlus üle" at bounding box center [424, 495] width 90 height 20
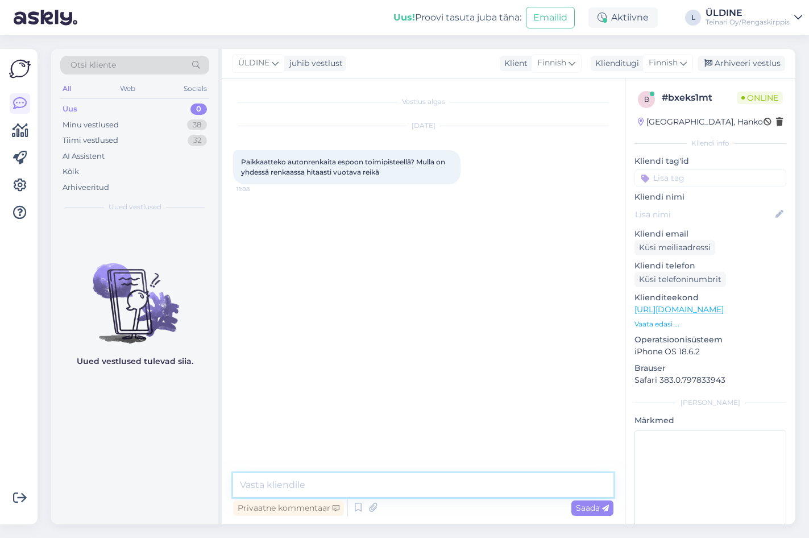
click at [336, 483] on textarea at bounding box center [423, 485] width 380 height 24
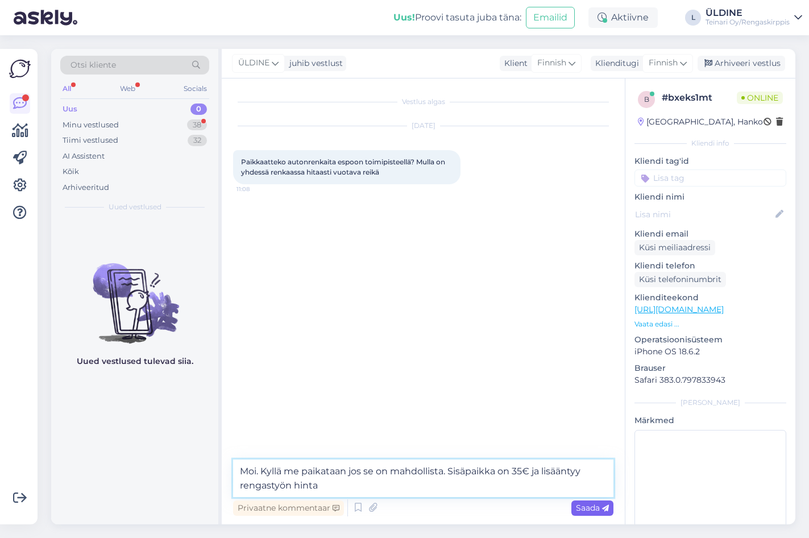
type textarea "Moi. Kyllä me paikataan jos se on mahdollista. Sisäpaikka on 35€ ja lisääntyy r…"
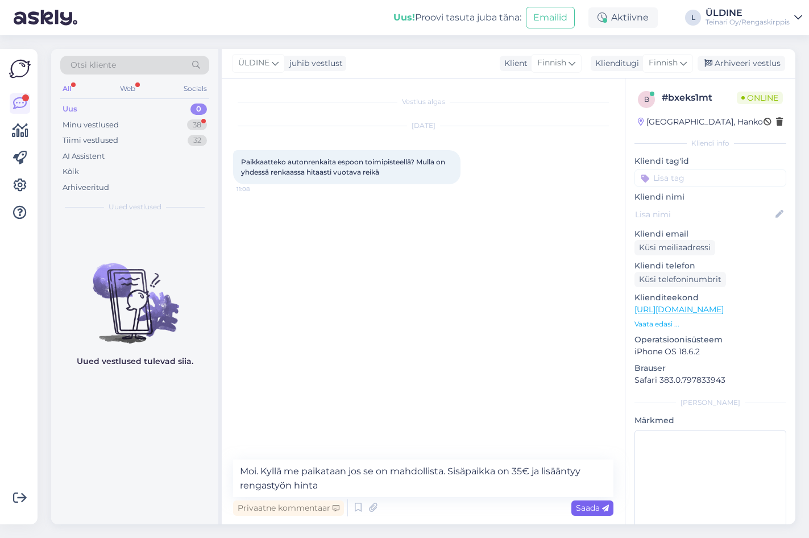
click at [585, 500] on div "Saada" at bounding box center [593, 507] width 42 height 15
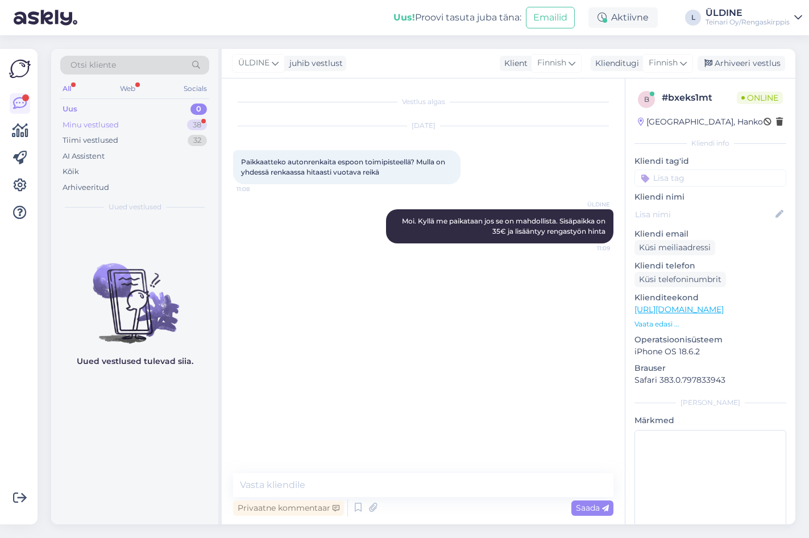
click at [119, 123] on div "Minu vestlused 38" at bounding box center [134, 125] width 149 height 16
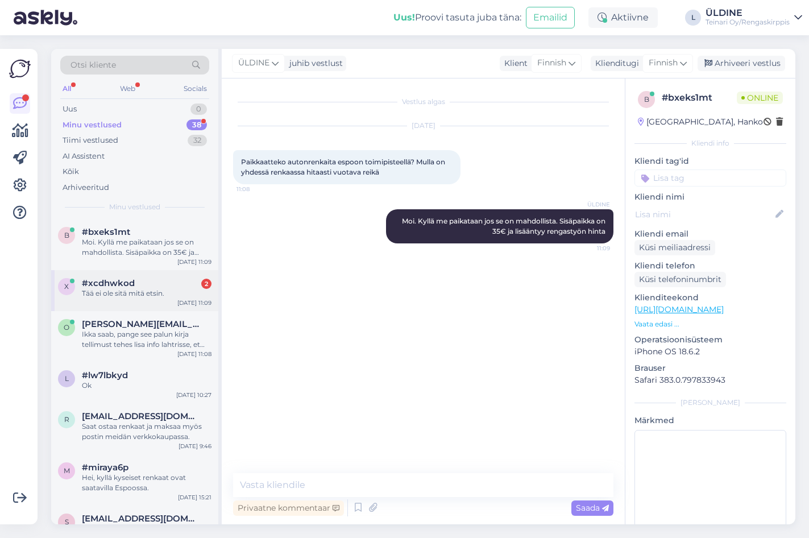
click at [151, 292] on div "Tää ei ole sitä mitä etsin." at bounding box center [147, 293] width 130 height 10
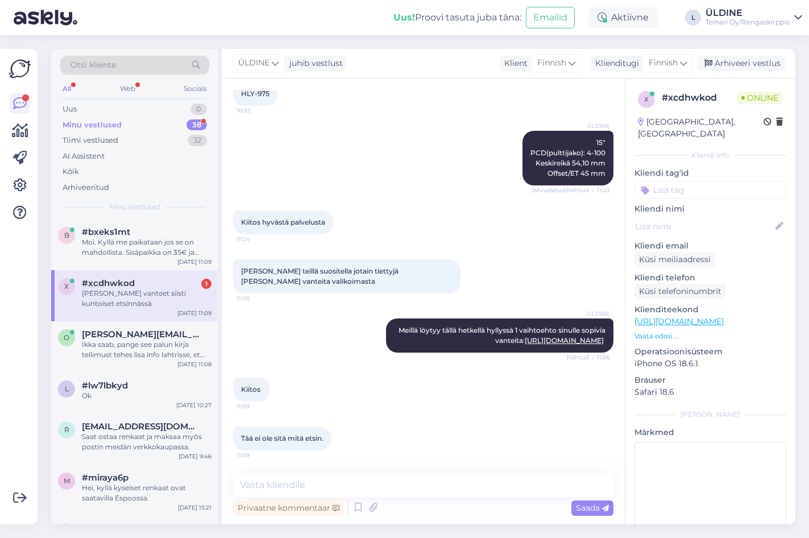
scroll to position [246, 0]
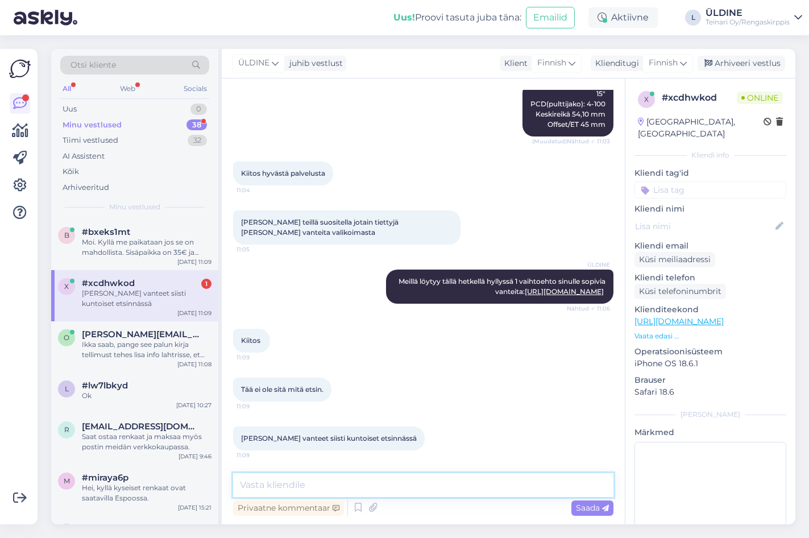
click at [307, 485] on textarea at bounding box center [423, 485] width 380 height 24
type textarea "Valitettavasti meillä hetkellä ei ole tarjolla alumiinivanteita :("
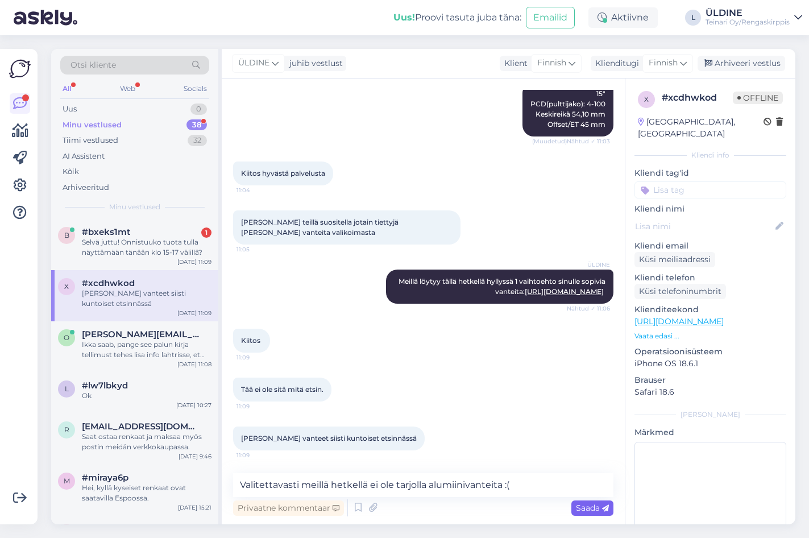
click at [587, 506] on span "Saada" at bounding box center [592, 508] width 33 height 10
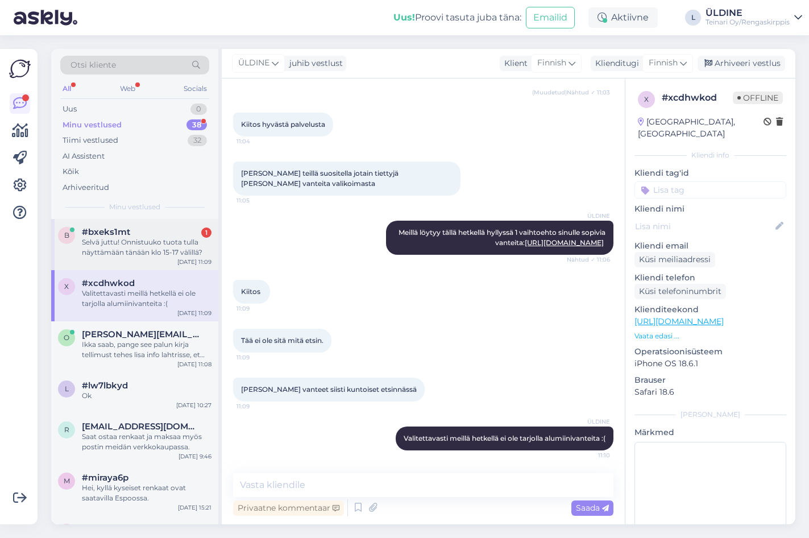
click at [157, 241] on div "Selvä juttu! Onnistuuko tuota tulla näyttämään tänään klo 15-17 välillä?" at bounding box center [147, 247] width 130 height 20
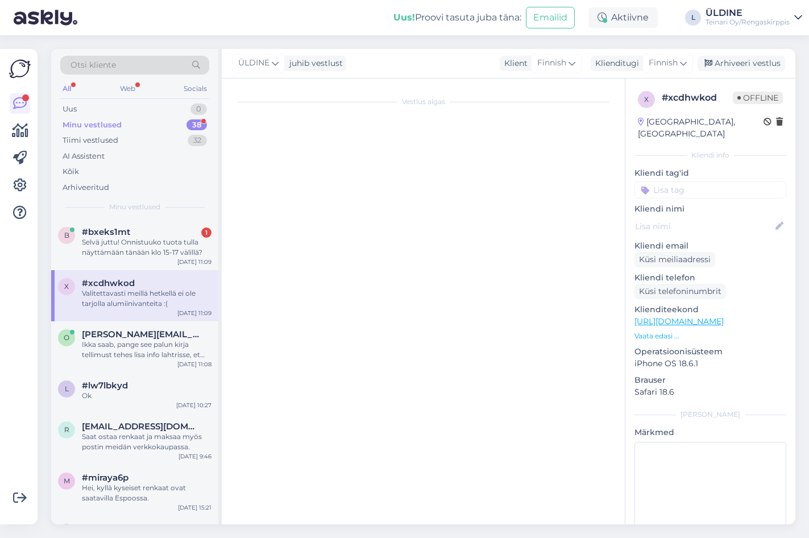
scroll to position [0, 0]
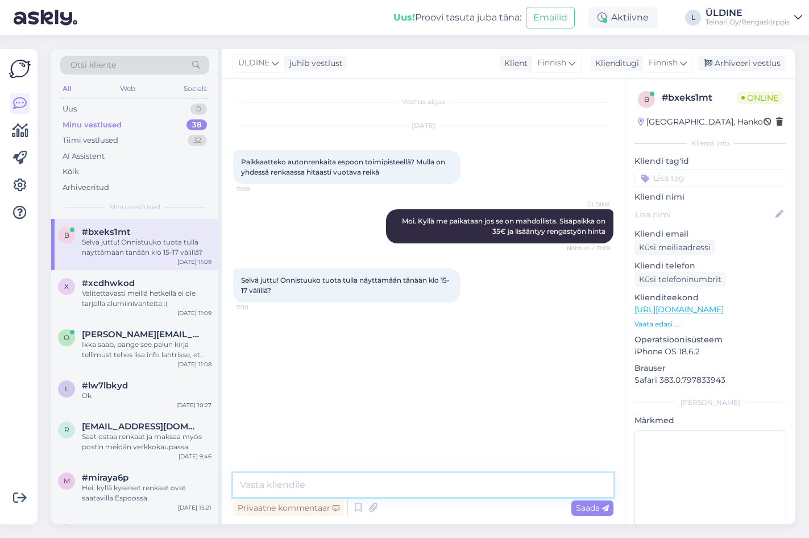
click at [331, 487] on textarea at bounding box center [423, 485] width 380 height 24
type textarea "Moi. Suljettaan klo 17 eli pitäisi olla paikan päällä noin 20 minutia aikasemmi…"
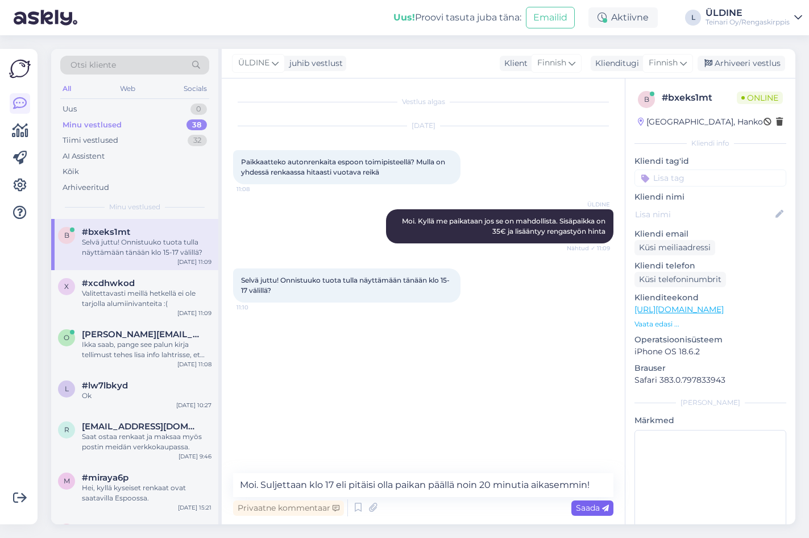
click at [582, 508] on span "Saada" at bounding box center [592, 508] width 33 height 10
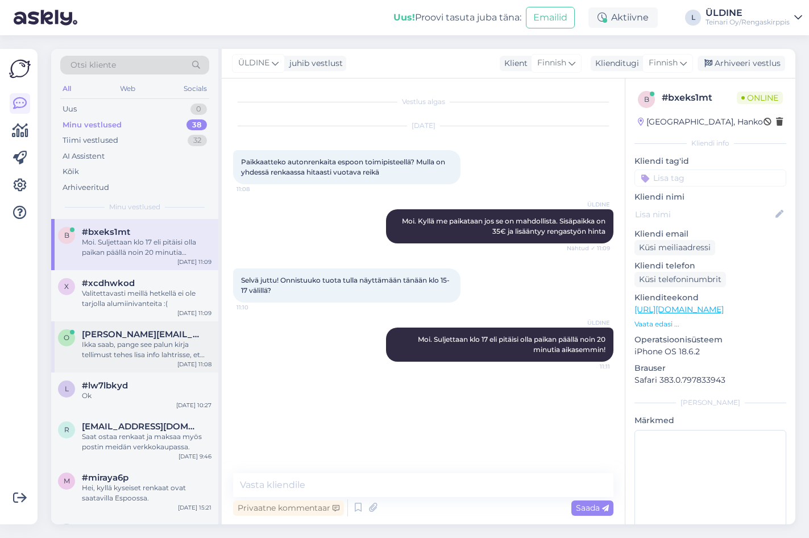
click at [155, 349] on div "Ikka saab, pange see palun kirja tellimust tehes lisa info lahtrisse, et oleksi…" at bounding box center [147, 350] width 130 height 20
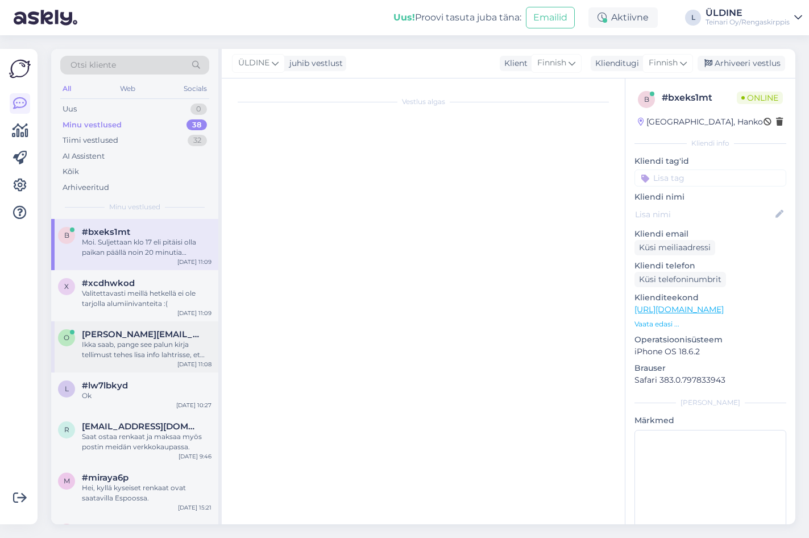
scroll to position [274, 0]
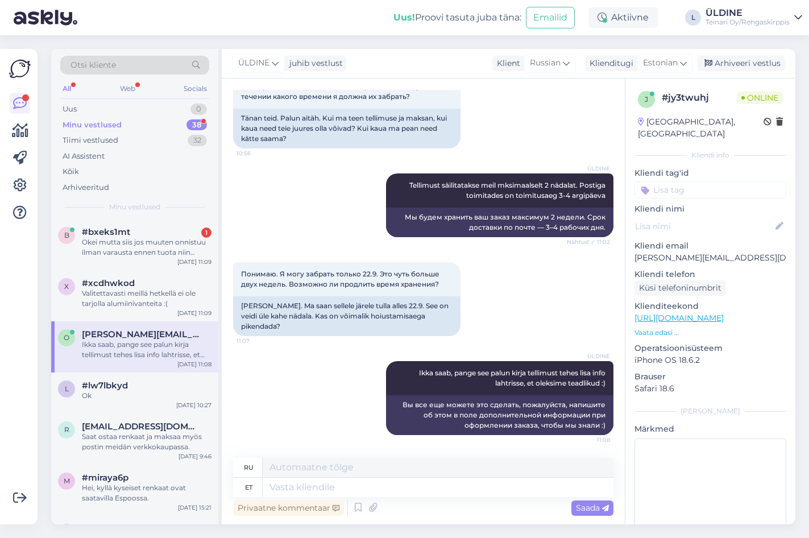
drag, startPoint x: 144, startPoint y: 234, endPoint x: 352, endPoint y: 225, distance: 207.8
click at [144, 234] on div "#bxeks1mt 1" at bounding box center [147, 232] width 130 height 10
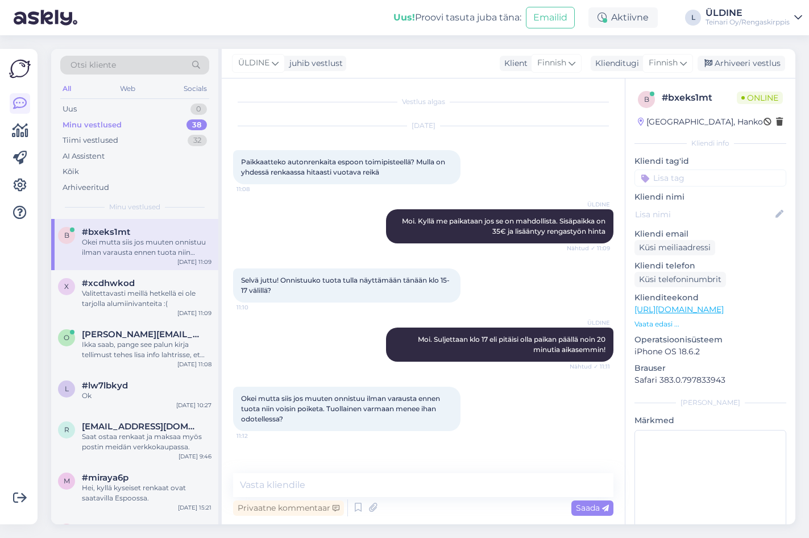
scroll to position [0, 0]
click at [345, 487] on textarea at bounding box center [423, 485] width 380 height 24
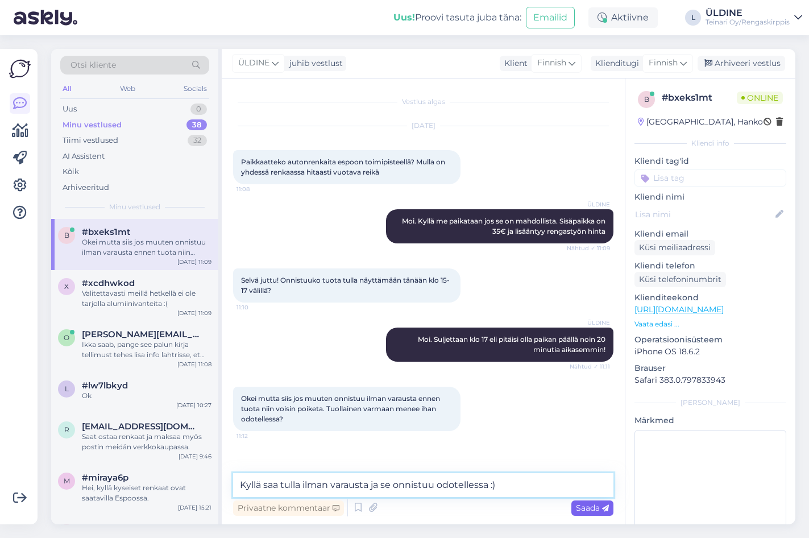
type textarea "Kyllä saa tulla ilman varausta ja se onnistuu odotellessa :)"
click at [594, 506] on span "Saada" at bounding box center [592, 508] width 33 height 10
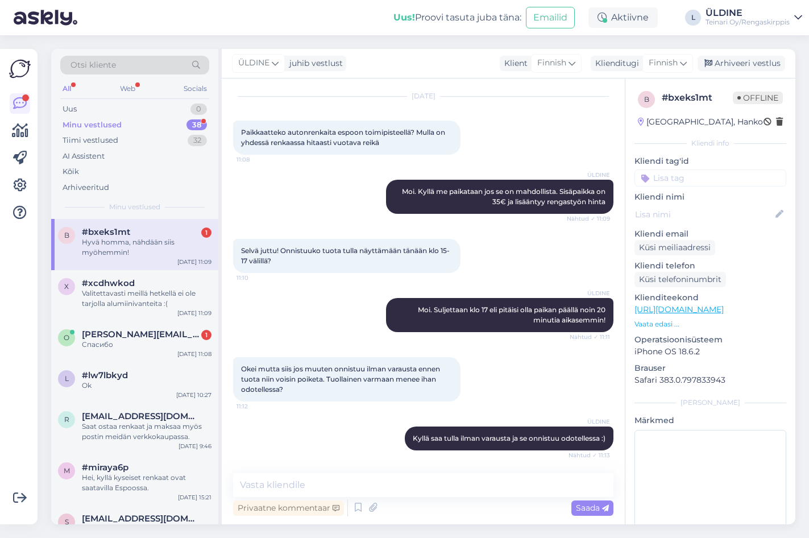
scroll to position [78, 0]
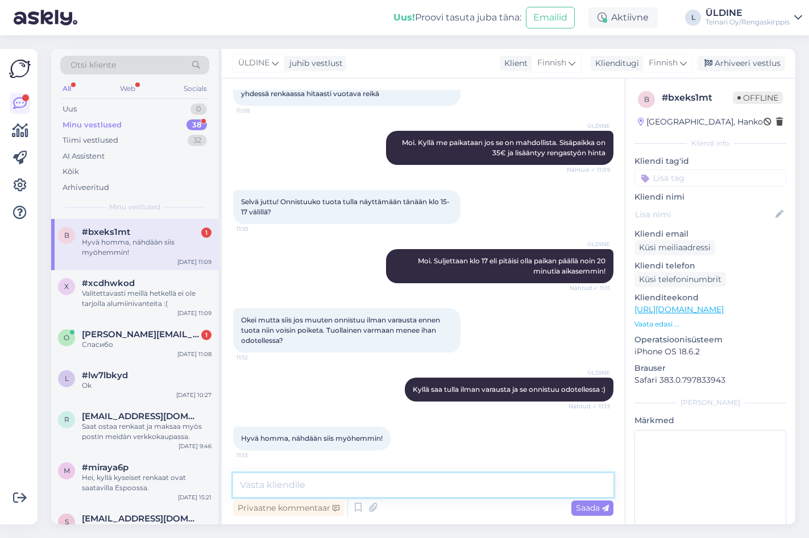
click at [371, 487] on textarea at bounding box center [423, 485] width 380 height 24
type textarea ":)"
click at [585, 507] on span "Saada" at bounding box center [592, 508] width 33 height 10
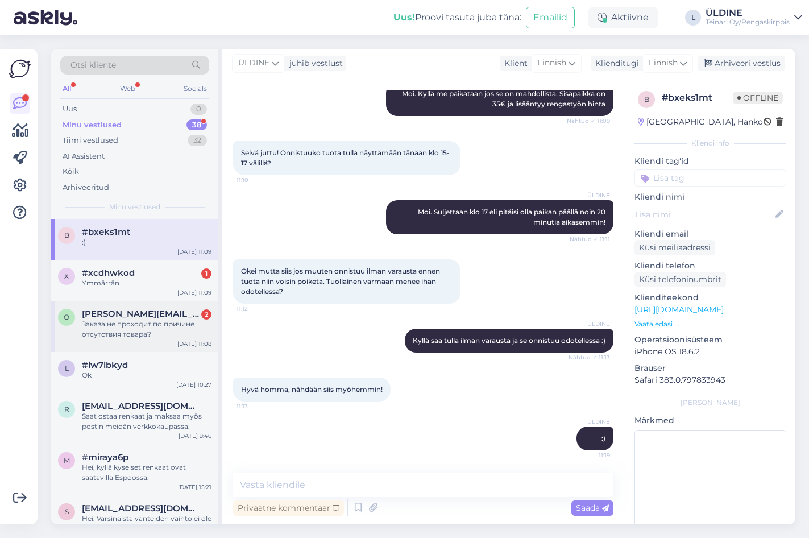
click at [117, 322] on div "Заказа не проходит по причине отсутствия товара?" at bounding box center [147, 329] width 130 height 20
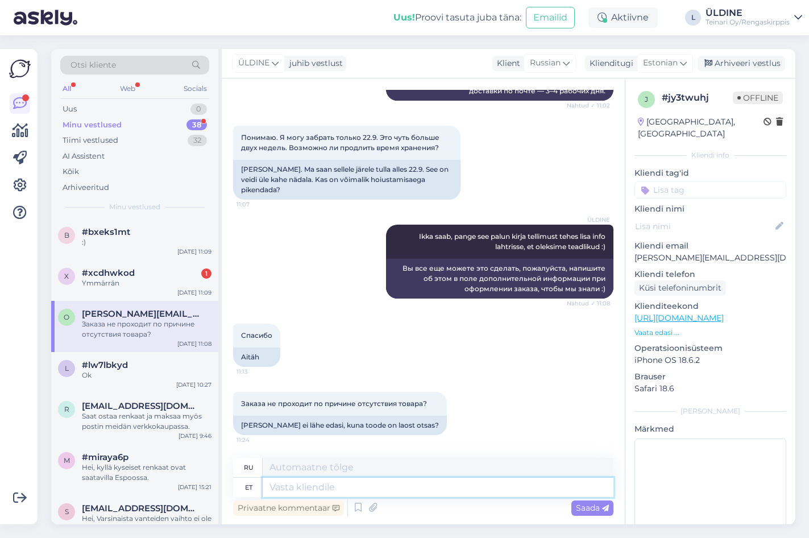
click at [360, 491] on textarea at bounding box center [438, 487] width 351 height 19
type textarea "Sel"
type textarea "Этот"
type textarea "Sel juhul o"
type textarea "В этом случае"
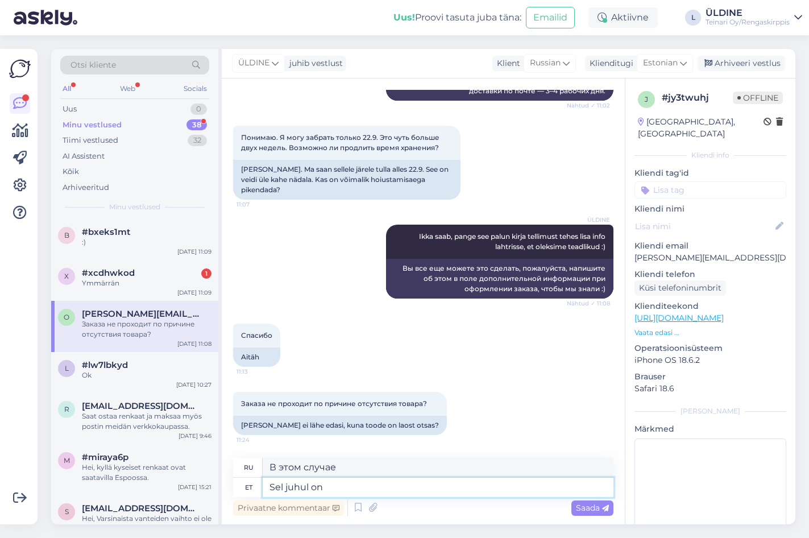
type textarea "Sel juhul on j"
type textarea "В этом случае,"
type textarea "Sel juhul on juhtunud n"
type textarea "В этом случае это произошло"
type textarea "Sel juhul on juhtunud nii, e"
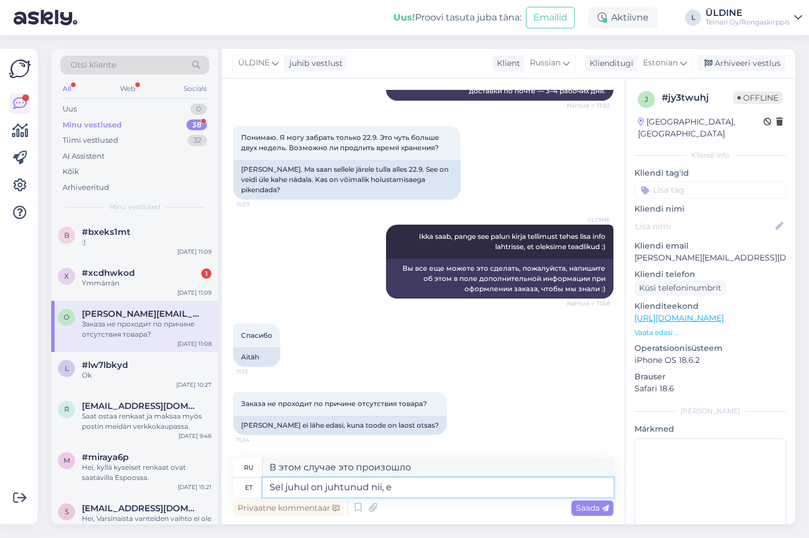
type textarea "В данном случае произошло следующее:"
type textarea "Sel juhul on juhtunud nii, et"
type textarea "В этом случае произошло следующее:"
type textarea "Sel juhul on juhtunud nii, et see t"
type textarea "В этом случае случилось так, что"
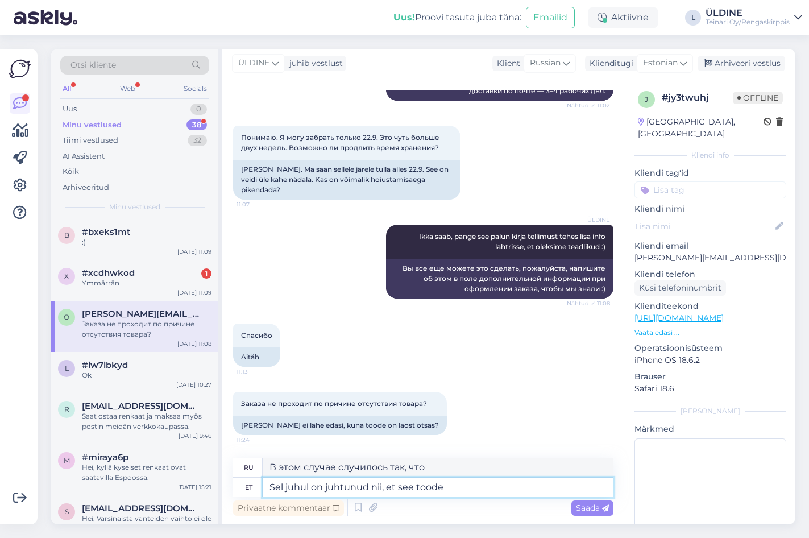
type textarea "Sel juhul on juhtunud nii, et see toode"
type textarea "В этом случае случилось так, что этот продукт"
type textarea "Sel juhul on juhtunud nii, et see toode on kellegi p"
type textarea "В этом случае случилось так, что этот продукт является чьим-то"
type textarea "Sel juhul on juhtunud nii, et see toode on kellegi poolt e"
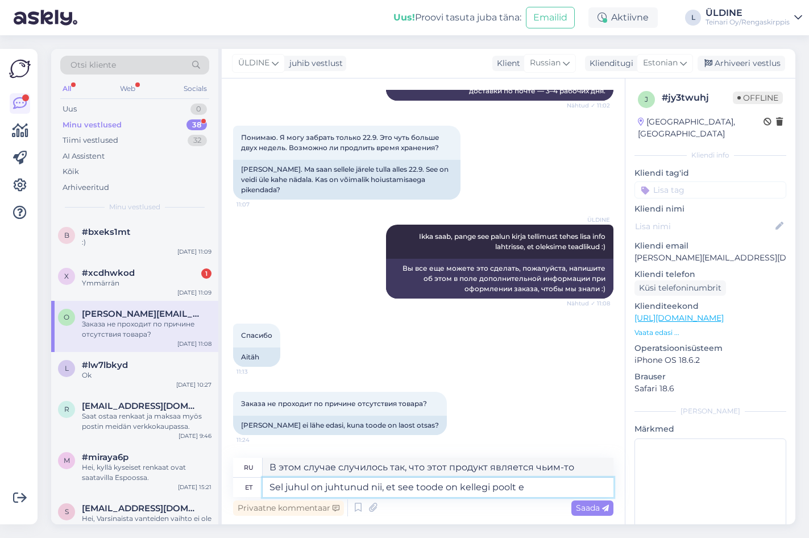
type textarea "В этом случае случилось так, что этот продукт был кем-то"
type textarea "Sel juhul on juhtunud nii, et see toode on kellegi poolt enne t"
type textarea "В этом случае, случилось так, что этот продукт уже был использован кем-то ранее."
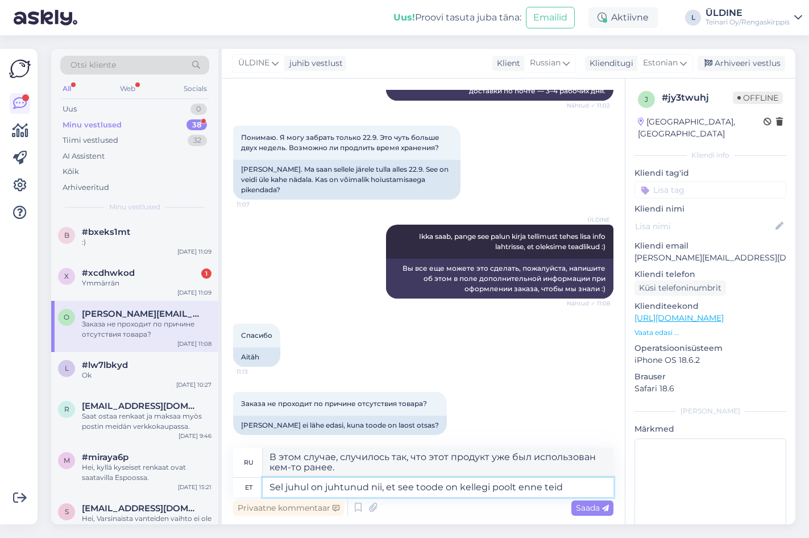
type textarea "Sel juhul on juhtunud nii, et see toode on kellegi poolt enne teid"
type textarea "В данном случае, возможно, этот товар уже был кем-то куплен до вас."
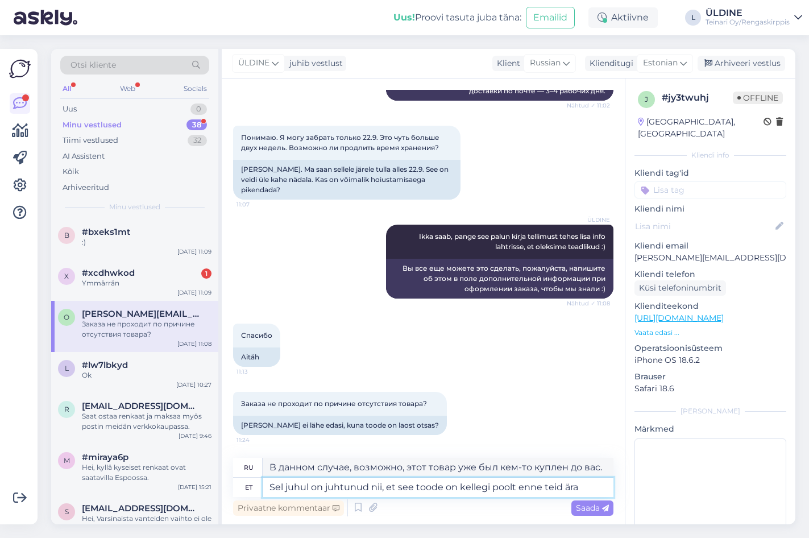
type textarea "Sel juhul on juhtunud nii, et see toode on kellegi poolt enne teid ära"
type textarea "В этом случае, возможно, этот продукт уже был кем-то использован до вас."
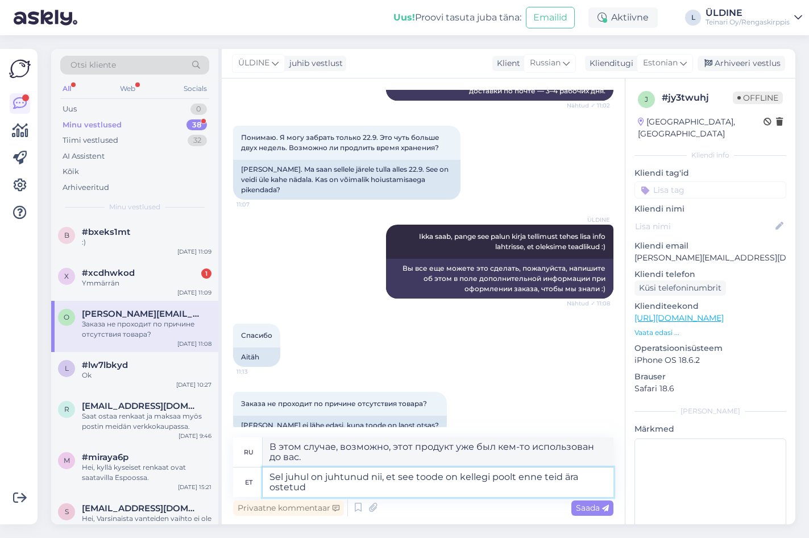
type textarea "Sel juhul on juhtunud nii, et see toode on kellegi poolt enne teid ära ostetud"
type textarea "В данном случае, возможно, этот товар уже был кем-то куплен до вас."
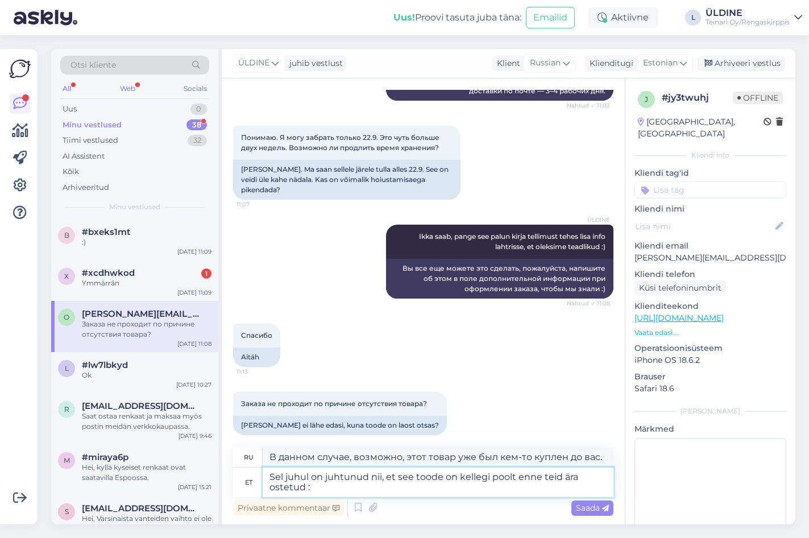
type textarea "Sel juhul on juhtunud nii, et see toode on kellegi poolt enne teid ära ostetud …"
type textarea "В этом случае, возможно, этот товар уже был кем-то куплен до вас :("
type textarea "Sel juhul on juhtunud nii, et see toode on kellegi poolt enne teid ära ostetud …"
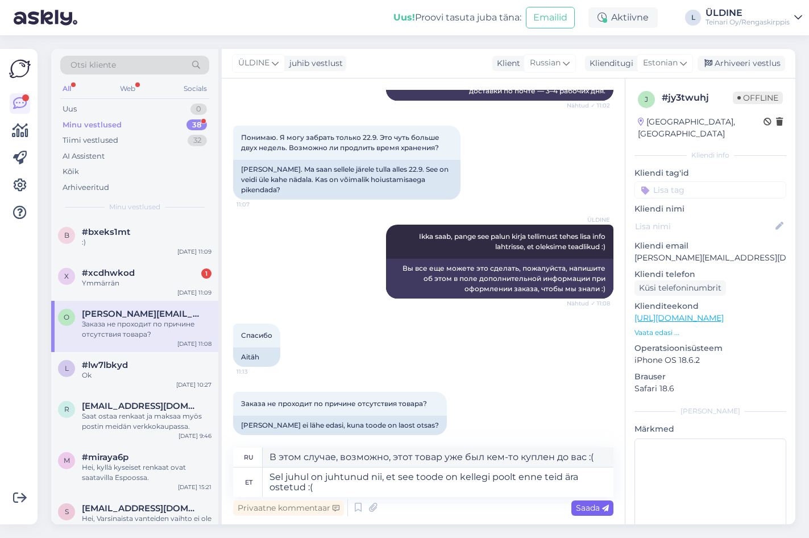
click at [578, 506] on span "Saada" at bounding box center [592, 508] width 33 height 10
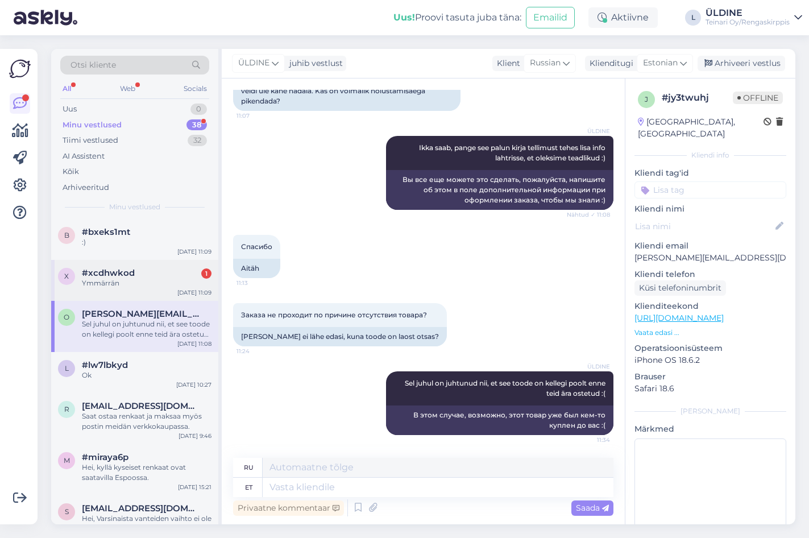
drag, startPoint x: 120, startPoint y: 270, endPoint x: 126, endPoint y: 270, distance: 6.3
click at [120, 270] on span "#xcdhwkod" at bounding box center [108, 273] width 53 height 10
